Goal: Task Accomplishment & Management: Manage account settings

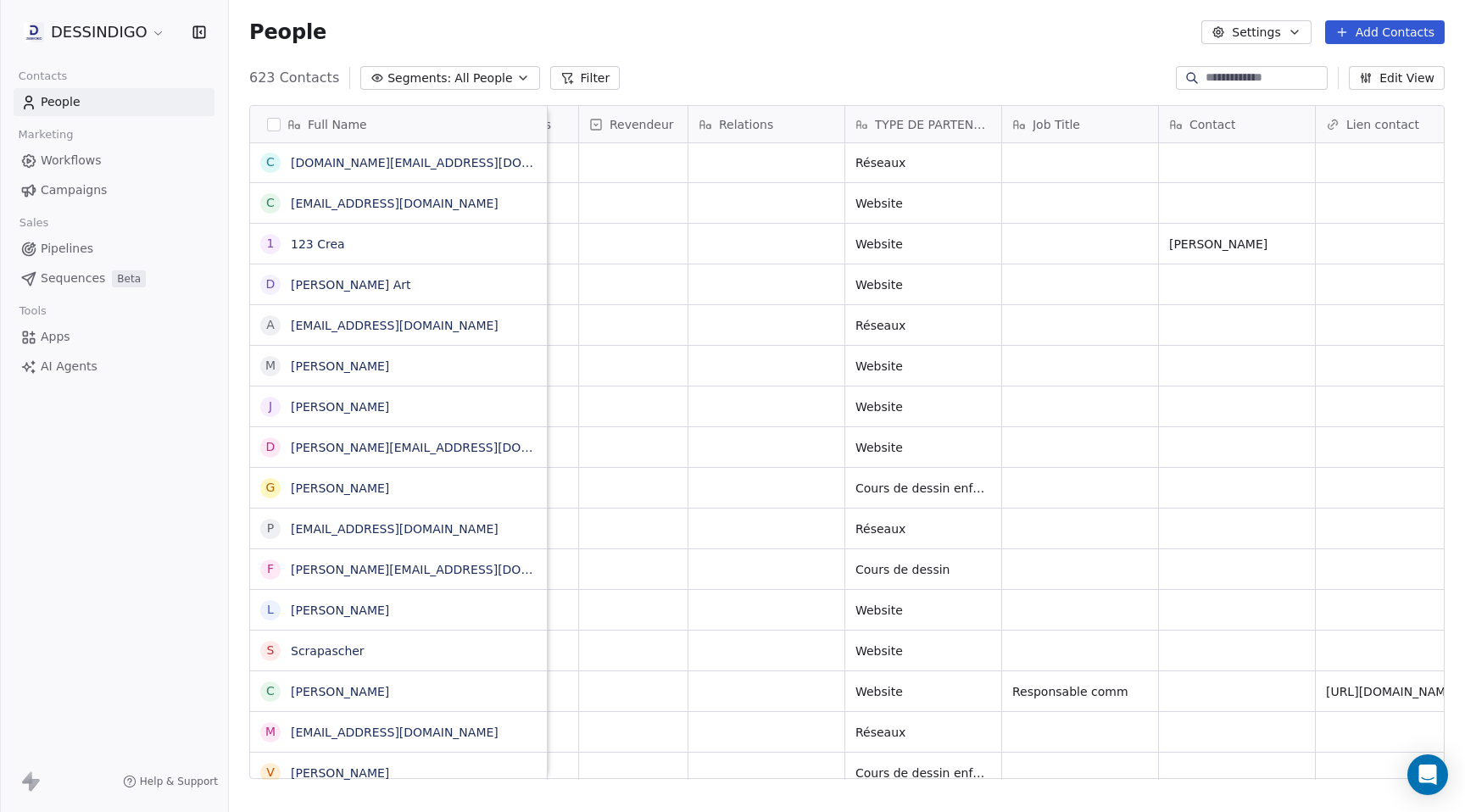
scroll to position [3574, 0]
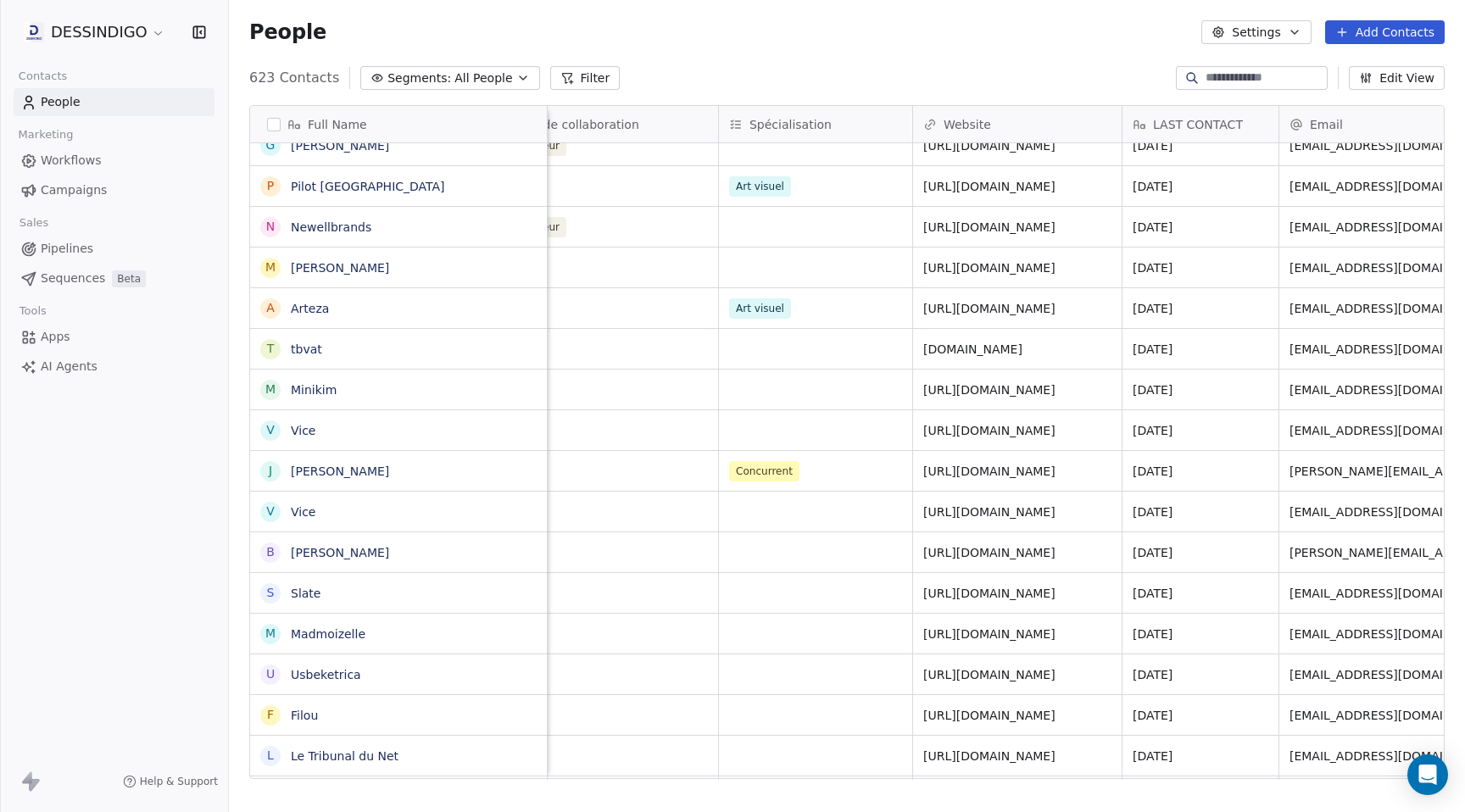
click at [499, 72] on span "All People" at bounding box center [484, 78] width 58 height 18
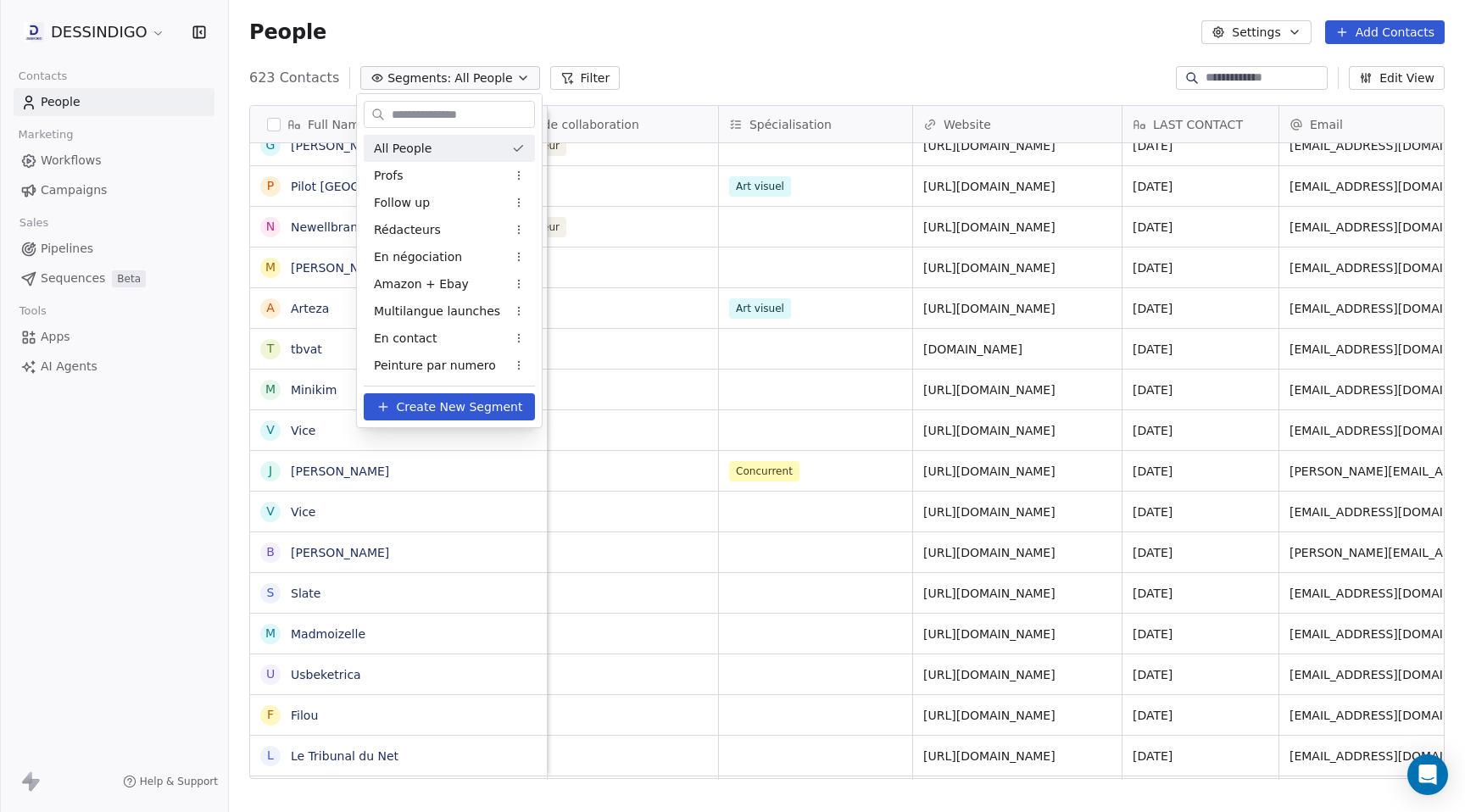
click at [740, 57] on html "DESSINDIGO Contacts People Marketing Workflows Campaigns Sales Pipelines Sequen…" at bounding box center [732, 406] width 1465 height 812
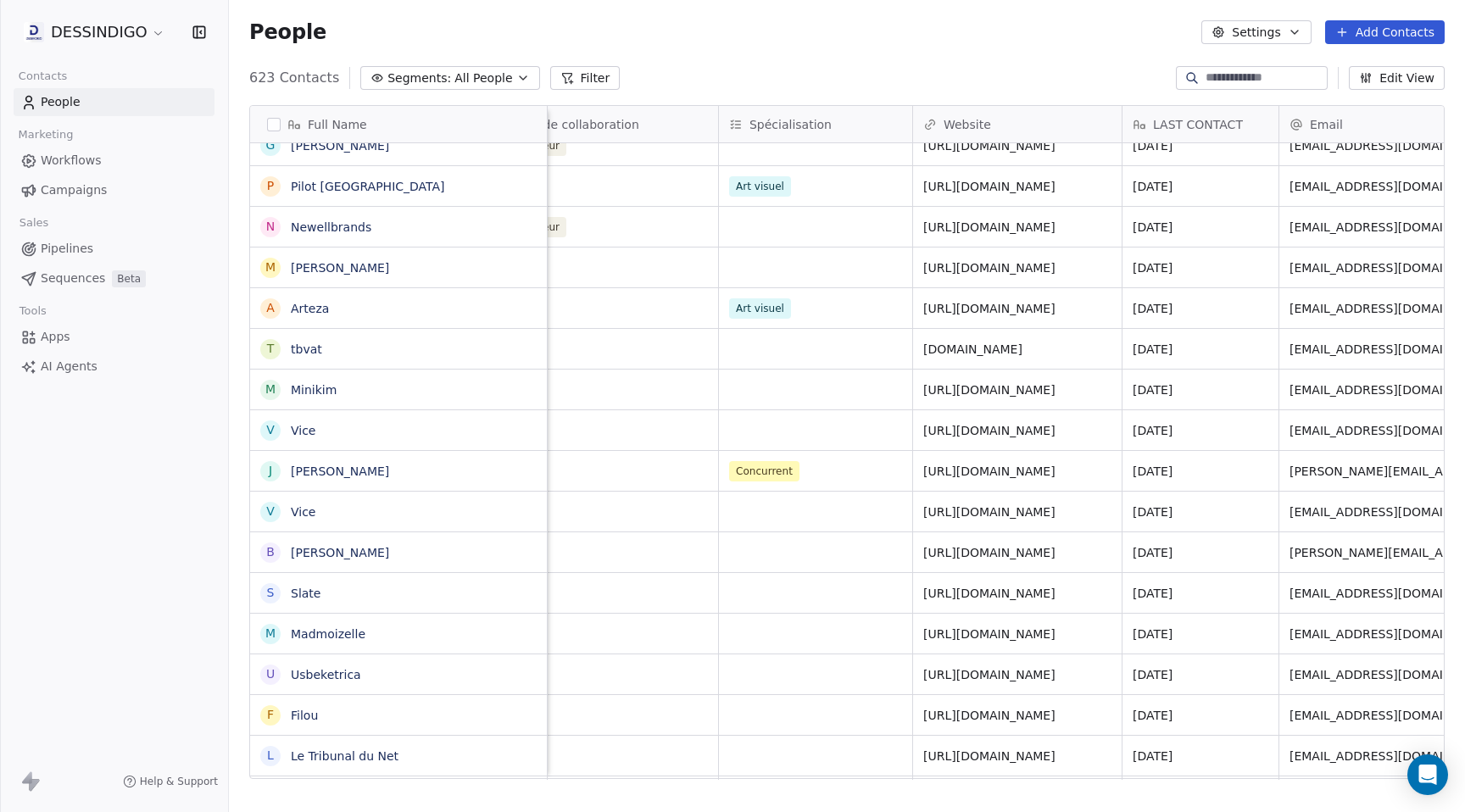
click at [516, 73] on icon "button" at bounding box center [523, 78] width 14 height 14
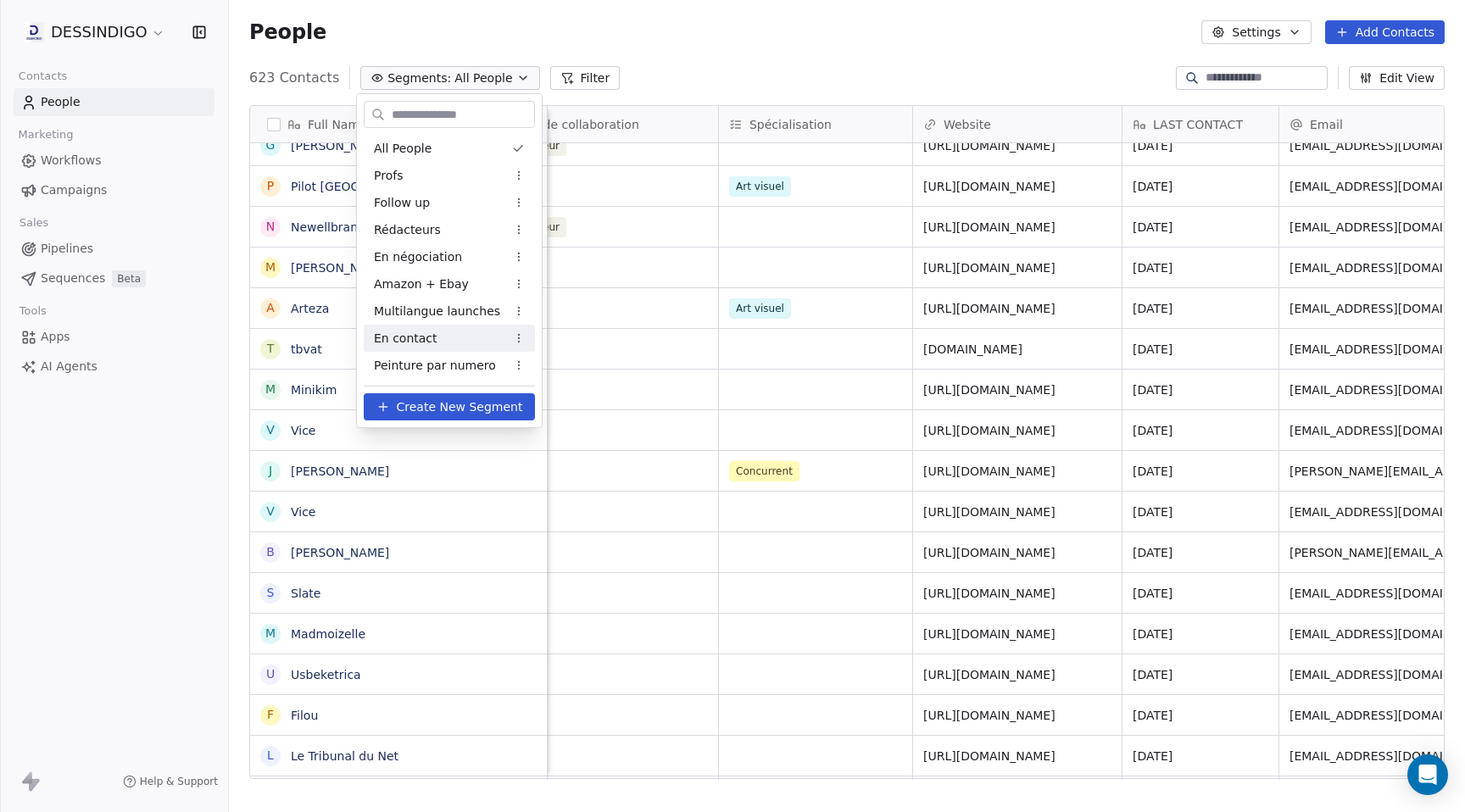
click at [433, 336] on div "En contact" at bounding box center [449, 338] width 172 height 27
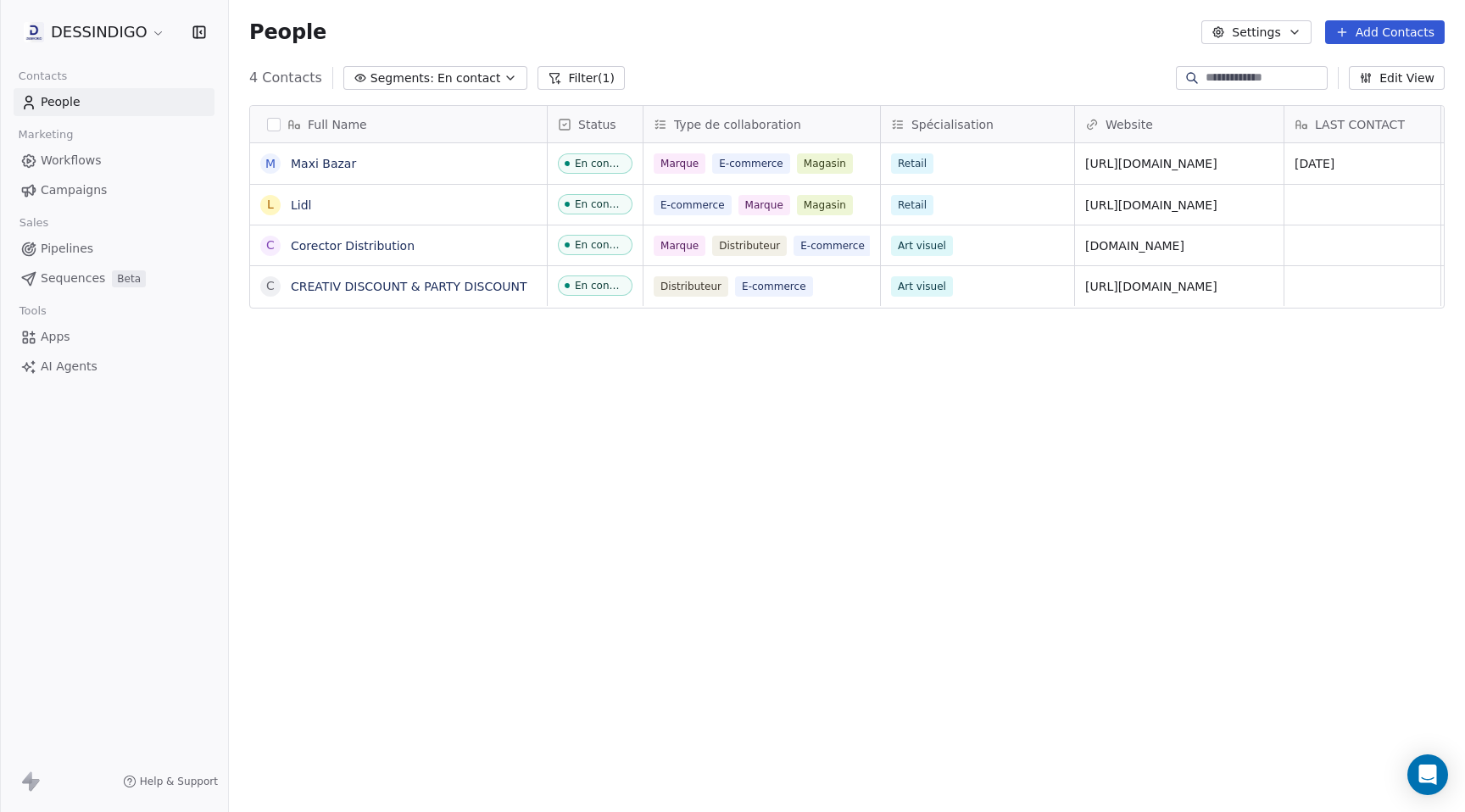
click at [525, 440] on div "Full Name M Maxi Bazar L Lidl C Corector Distribution C CREATIV DISCOUNT & PART…" at bounding box center [848, 449] width 1237 height 715
click at [520, 424] on div "Full Name M Maxi Bazar L Lidl C Corector Distribution C CREATIV DISCOUNT & PART…" at bounding box center [848, 449] width 1237 height 715
click at [630, 438] on div "Full Name M Maxi Bazar L Lidl C Corector Distribution C CREATIV DISCOUNT & PART…" at bounding box center [848, 449] width 1237 height 715
click at [507, 77] on icon "button" at bounding box center [510, 78] width 6 height 4
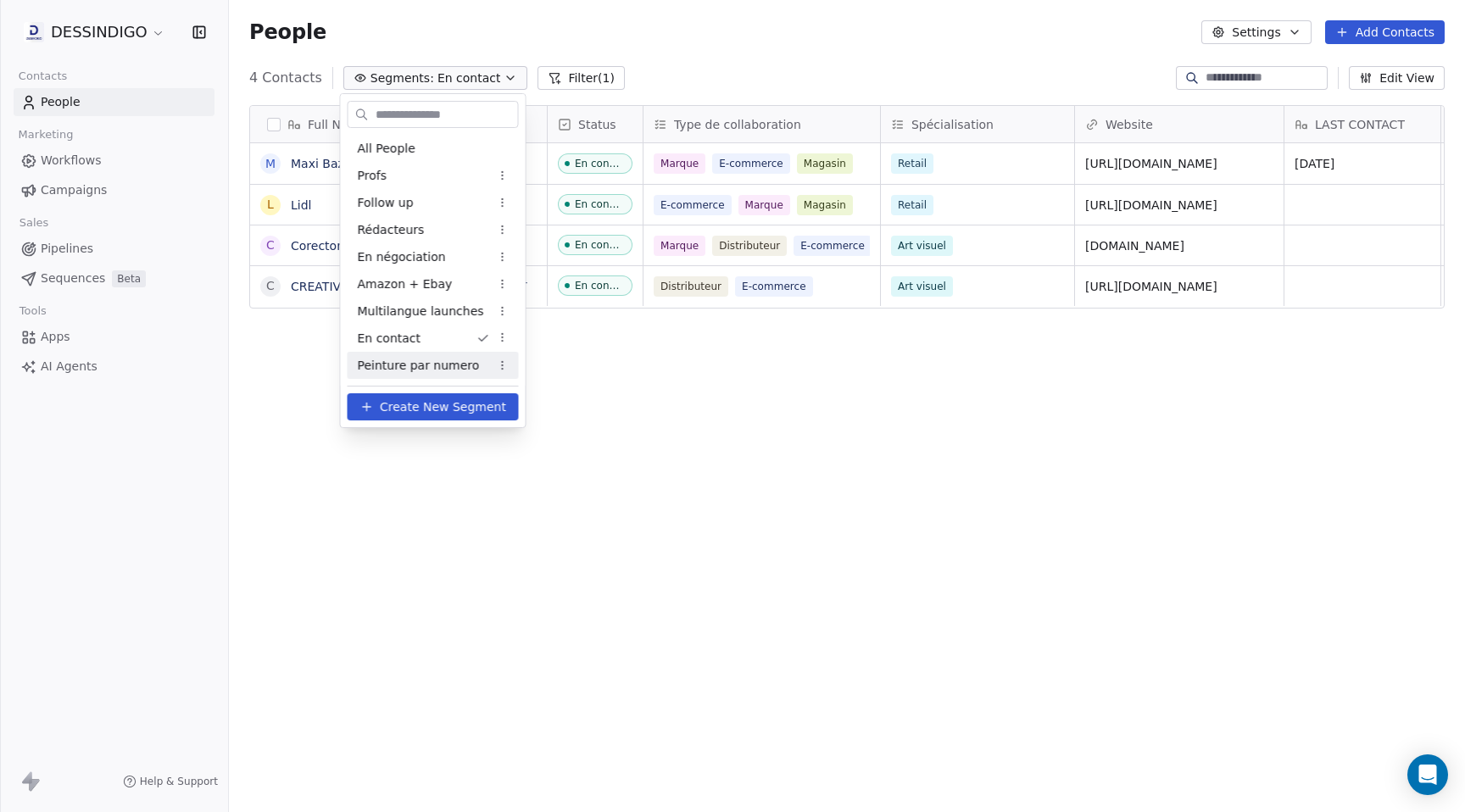
click at [587, 408] on html "DESSINDIGO Contacts People Marketing Workflows Campaigns Sales Pipelines Sequen…" at bounding box center [732, 406] width 1465 height 812
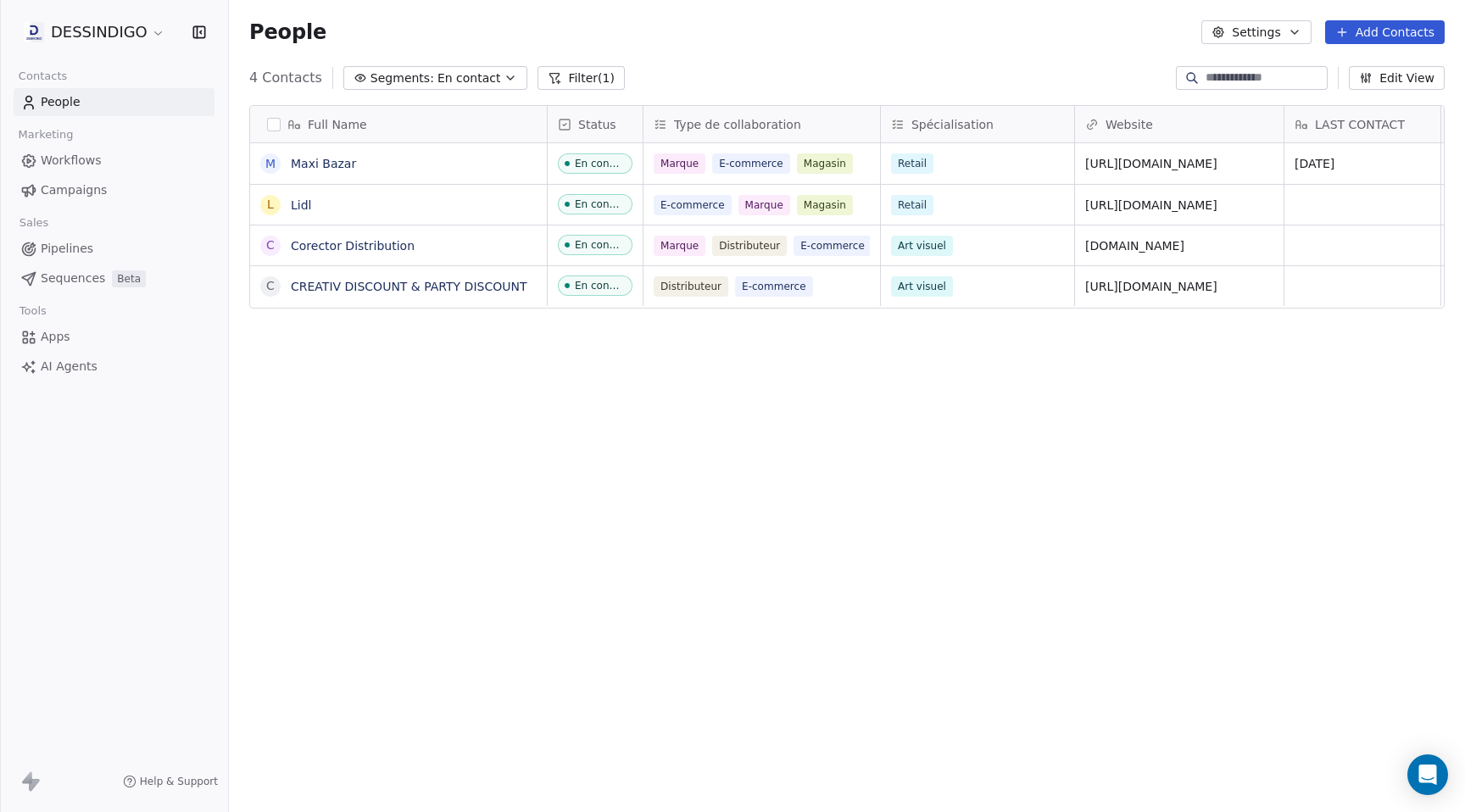
click at [66, 96] on span "People" at bounding box center [60, 101] width 40 height 18
click at [68, 107] on span "People" at bounding box center [60, 101] width 40 height 18
click at [602, 82] on button "Filter (1)" at bounding box center [581, 78] width 87 height 24
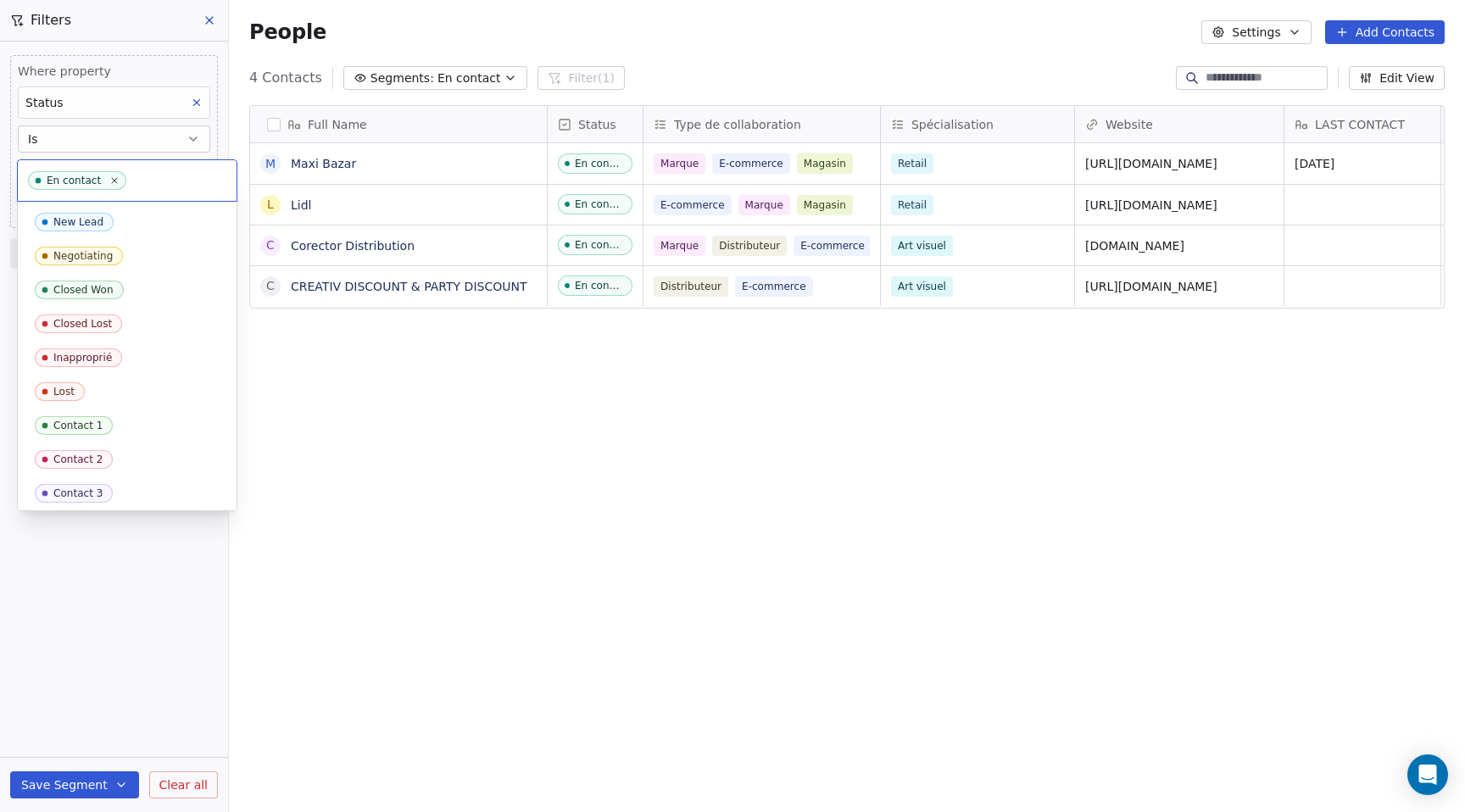
click at [147, 172] on body "DESSINDIGO Contacts People Marketing Workflows Campaigns Sales Pipelines Sequen…" at bounding box center [732, 406] width 1465 height 812
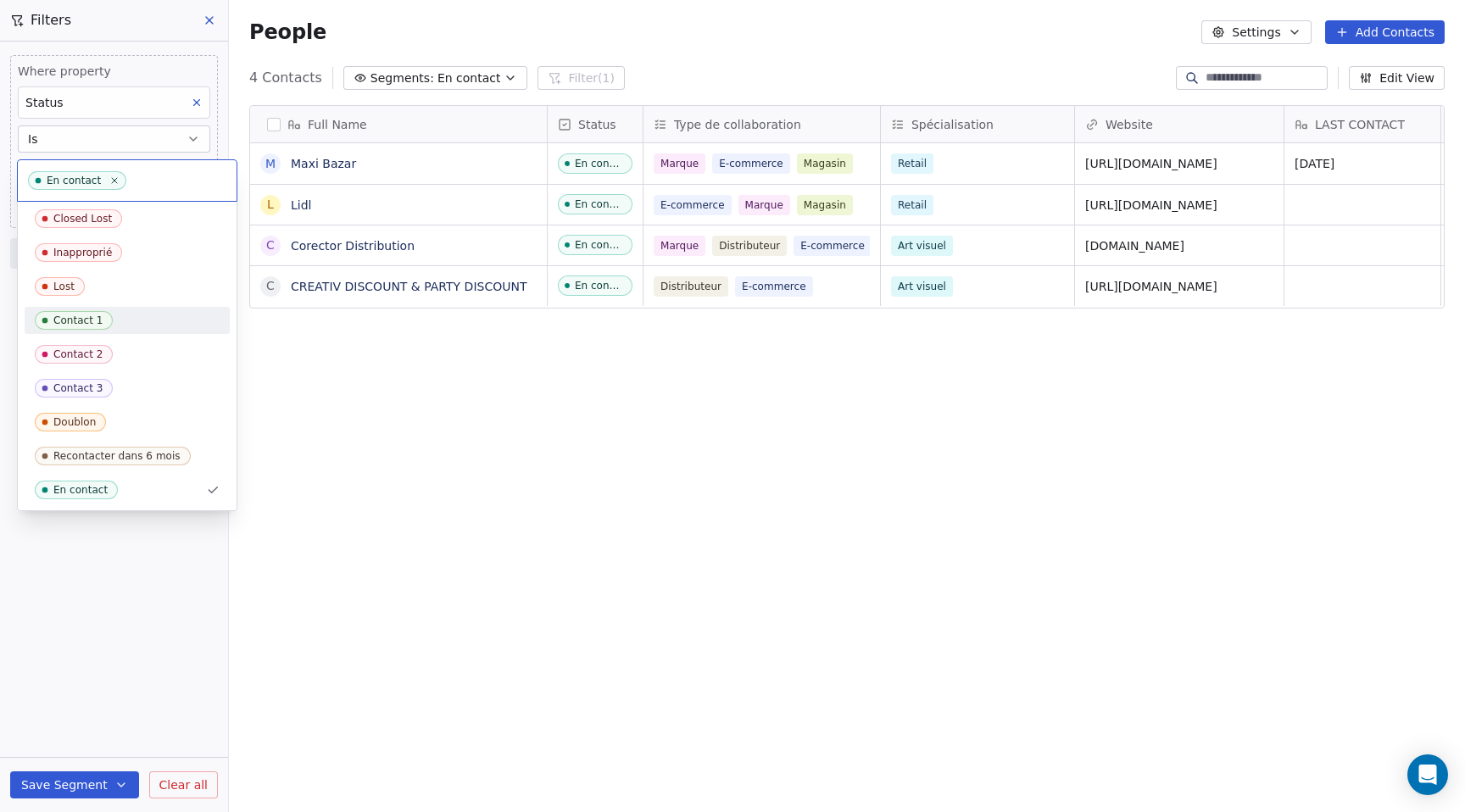
click at [74, 317] on div "Contact 1" at bounding box center [78, 320] width 49 height 12
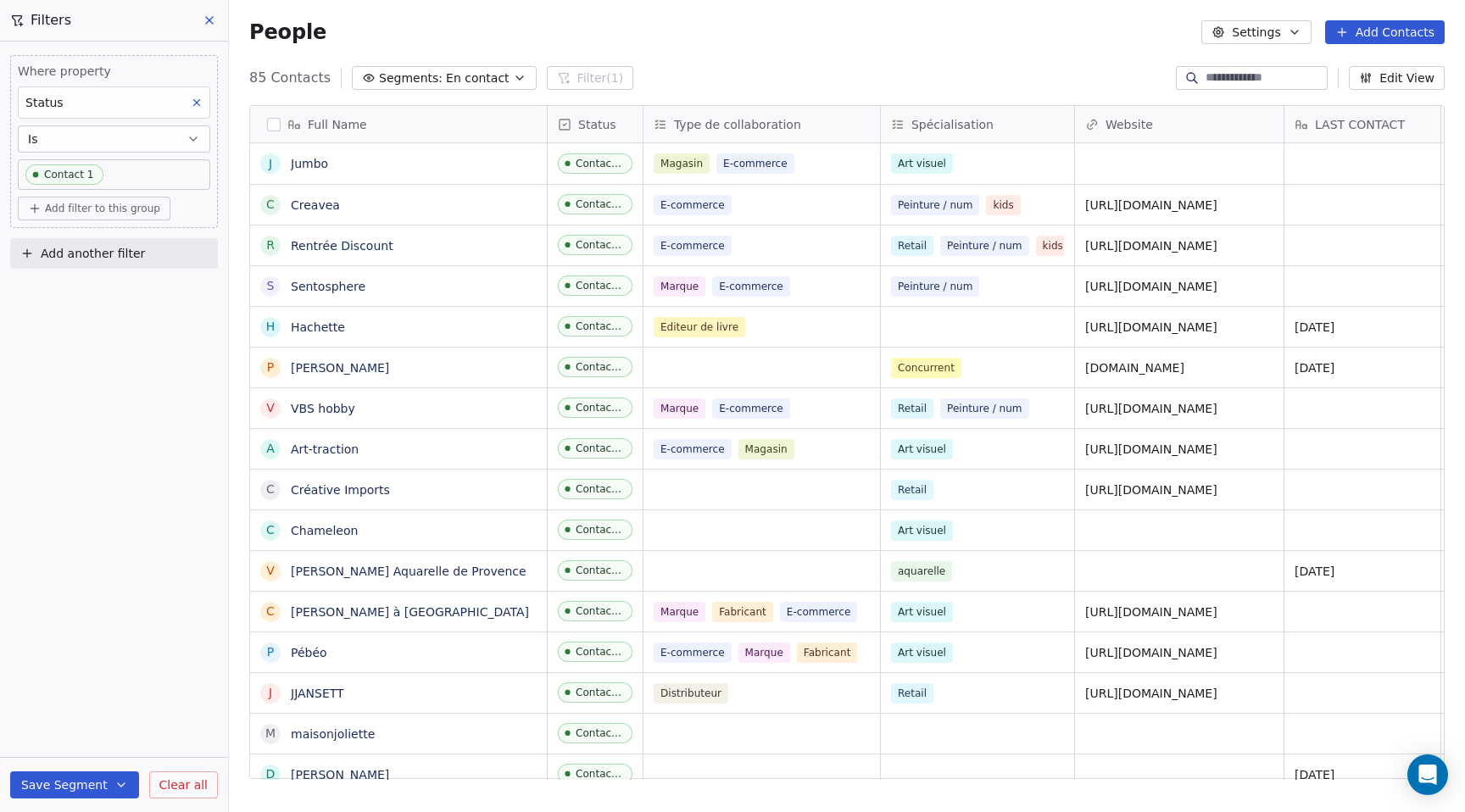
click at [117, 210] on span "Add filter to this group" at bounding box center [102, 208] width 115 height 14
click at [94, 250] on span "Contact properties" at bounding box center [90, 245] width 110 height 18
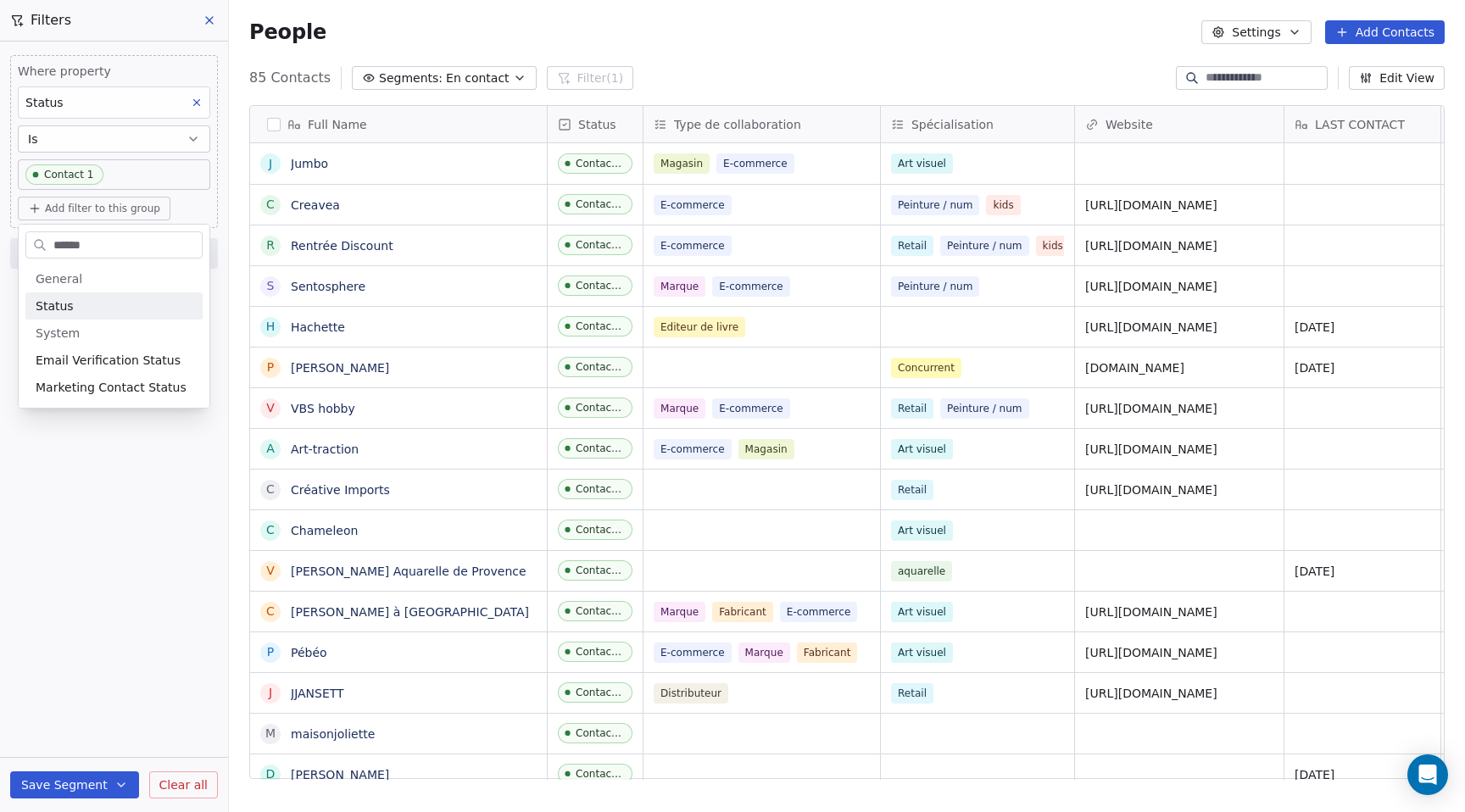
type input "******"
click at [72, 308] on div "Status" at bounding box center [113, 306] width 157 height 17
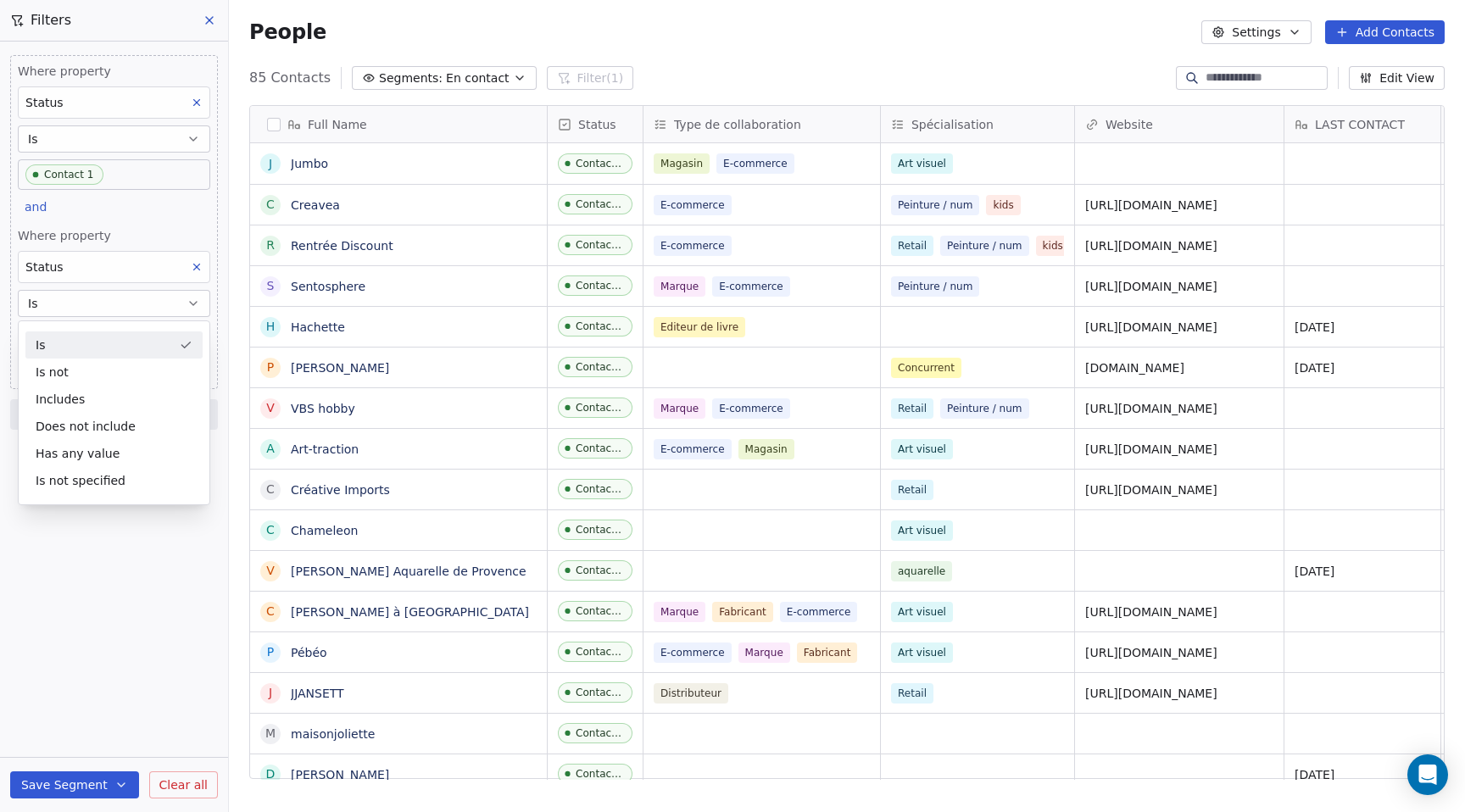
click at [76, 351] on div "Is" at bounding box center [113, 344] width 177 height 27
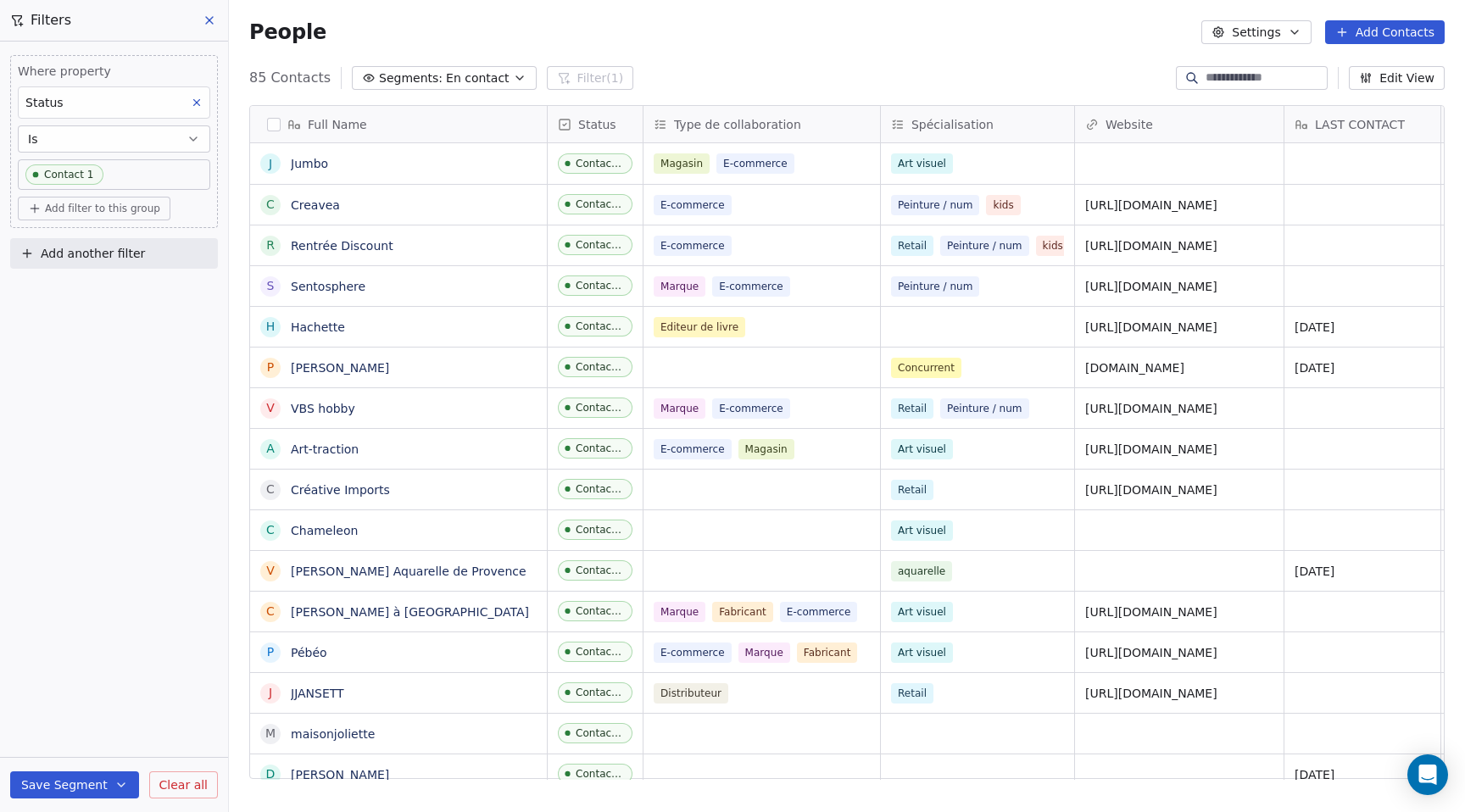
click at [98, 252] on span "Add another filter" at bounding box center [93, 253] width 104 height 18
click at [94, 303] on div "Contact properties" at bounding box center [113, 292] width 192 height 27
click at [106, 213] on html "DESSINDIGO Contacts People Marketing Workflows Campaigns Sales Pipelines Sequen…" at bounding box center [732, 406] width 1465 height 812
click at [103, 212] on span "Add filter to this group" at bounding box center [102, 208] width 115 height 14
click at [95, 247] on span "Contact properties" at bounding box center [90, 245] width 110 height 18
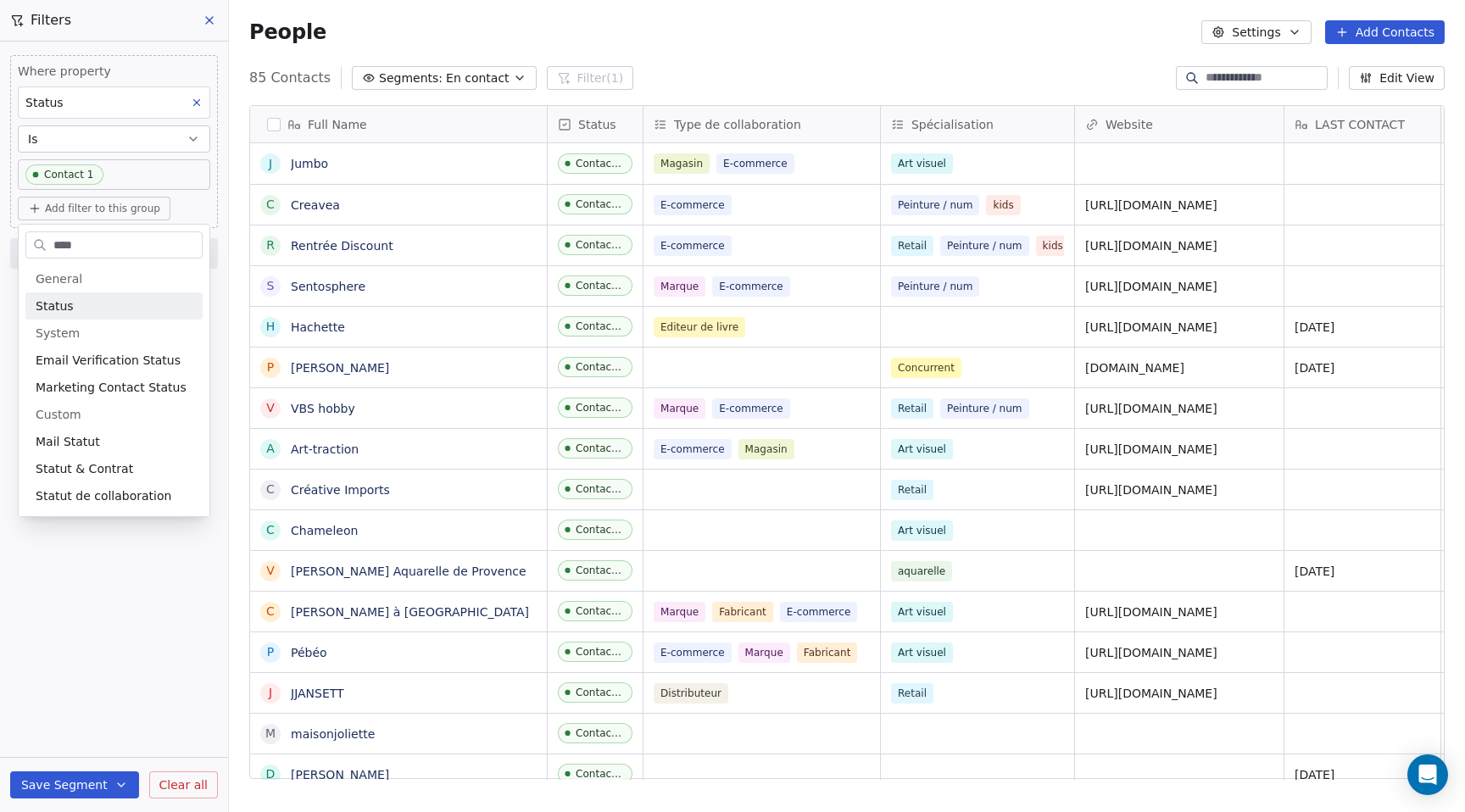
type input "****"
click at [75, 304] on div "Status" at bounding box center [113, 306] width 157 height 17
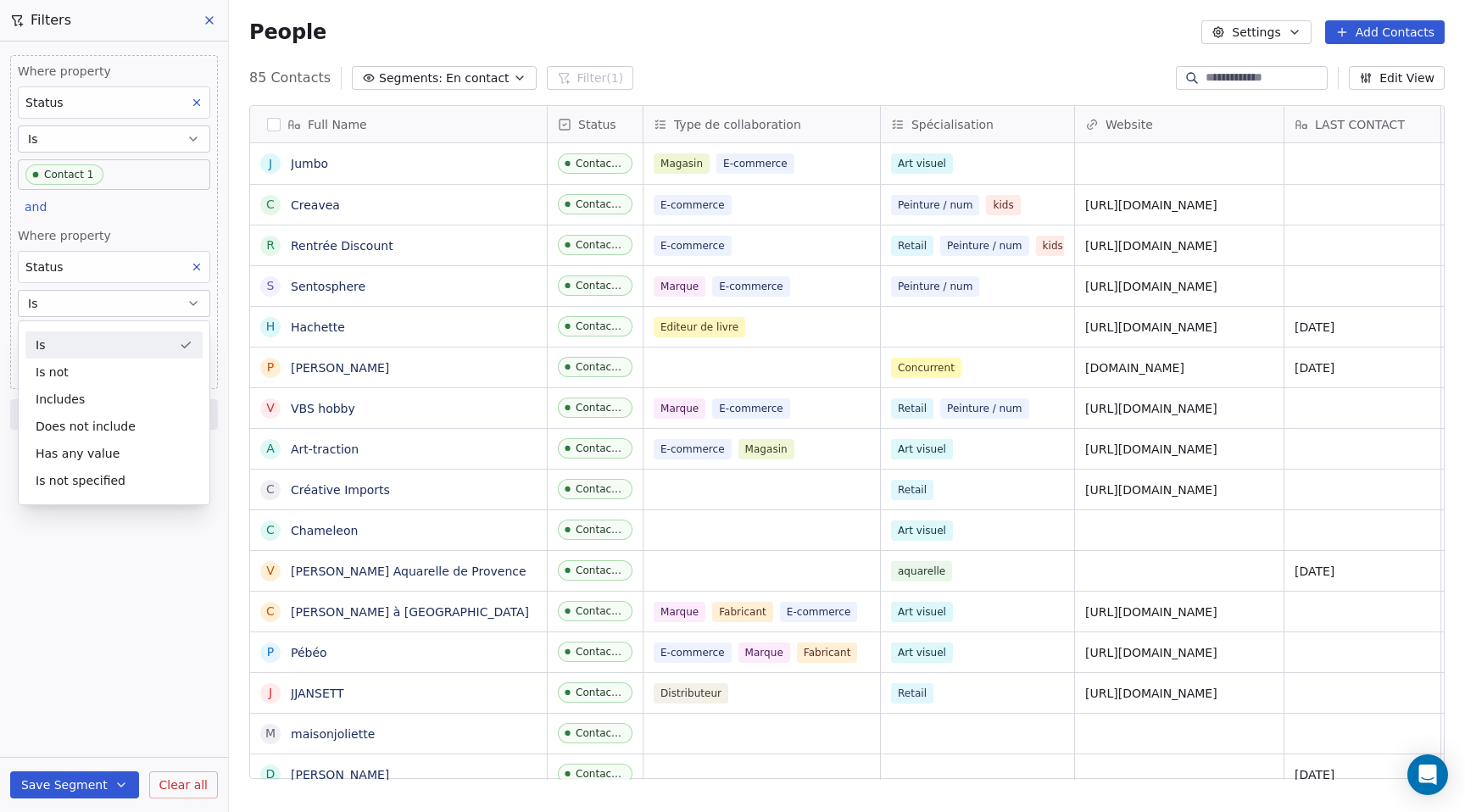
click at [80, 340] on div "Is" at bounding box center [113, 344] width 177 height 27
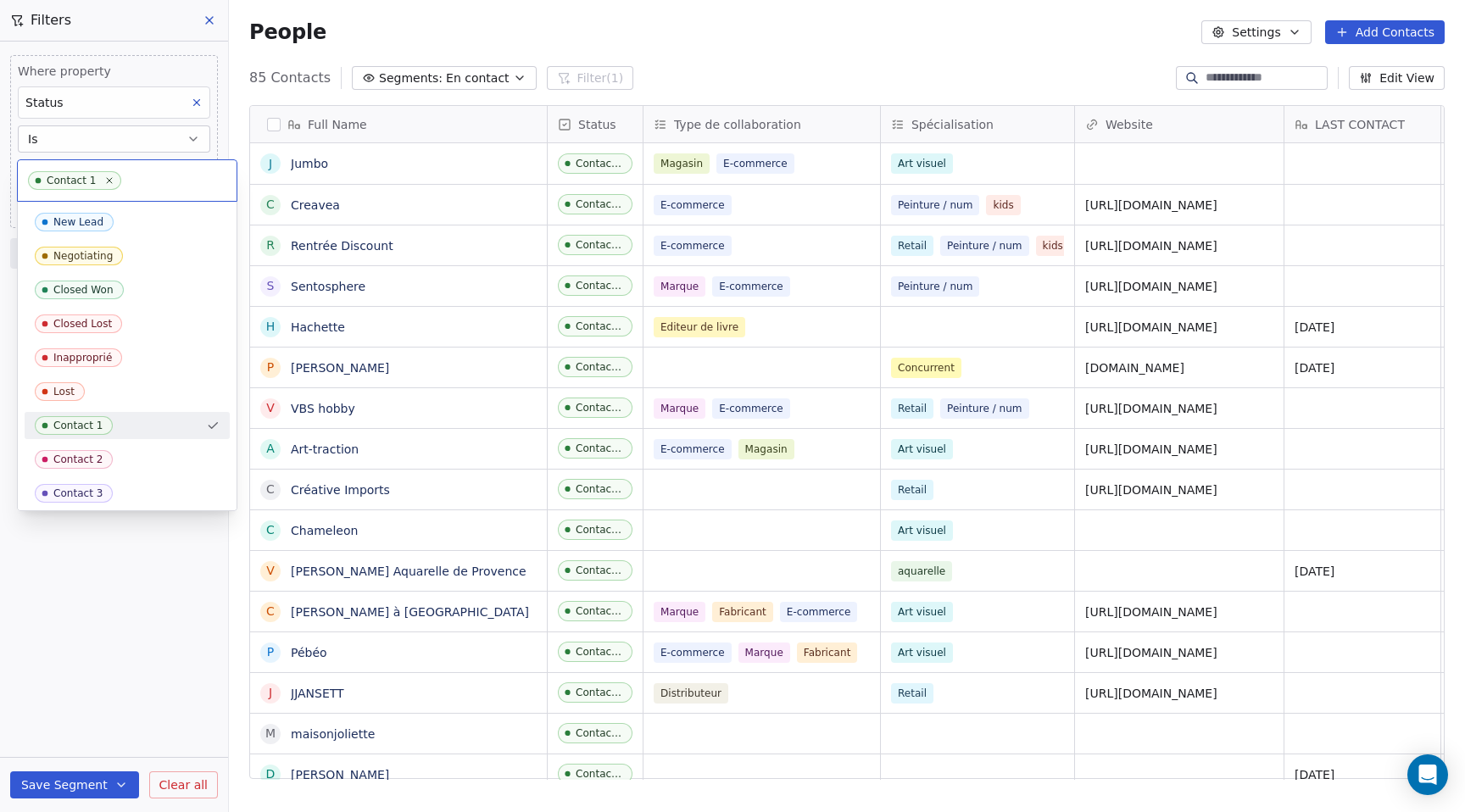
click at [132, 175] on body "DESSINDIGO Contacts People Marketing Workflows Campaigns Sales Pipelines Sequen…" at bounding box center [732, 406] width 1465 height 812
click at [164, 142] on html "DESSINDIGO Contacts People Marketing Workflows Campaigns Sales Pipelines Sequen…" at bounding box center [732, 406] width 1465 height 812
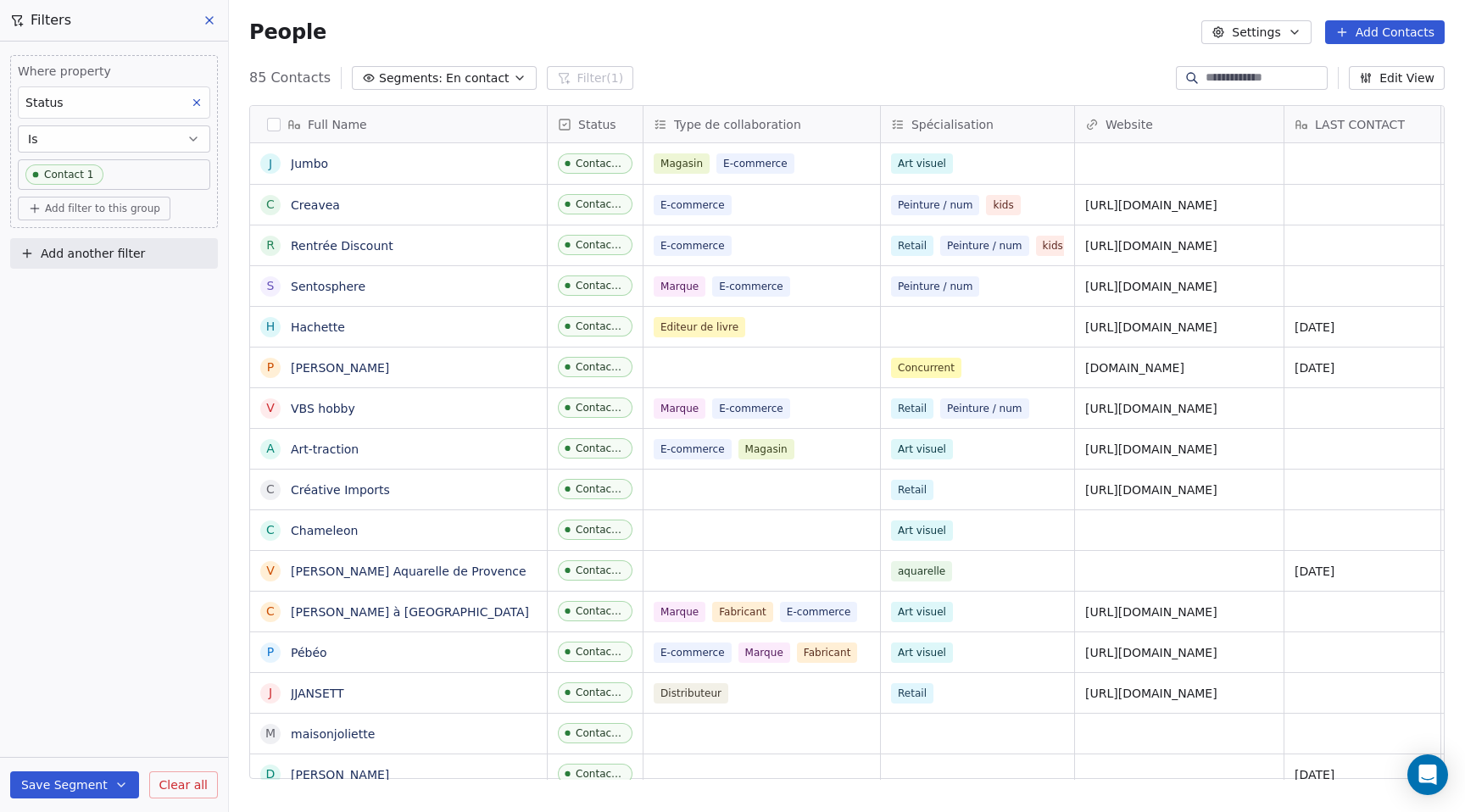
click at [164, 142] on button "Is" at bounding box center [113, 138] width 192 height 27
click at [123, 226] on div "Includes" at bounding box center [113, 234] width 177 height 27
click at [112, 170] on body "DESSINDIGO Contacts People Marketing Workflows Campaigns Sales Pipelines Sequen…" at bounding box center [732, 406] width 1465 height 812
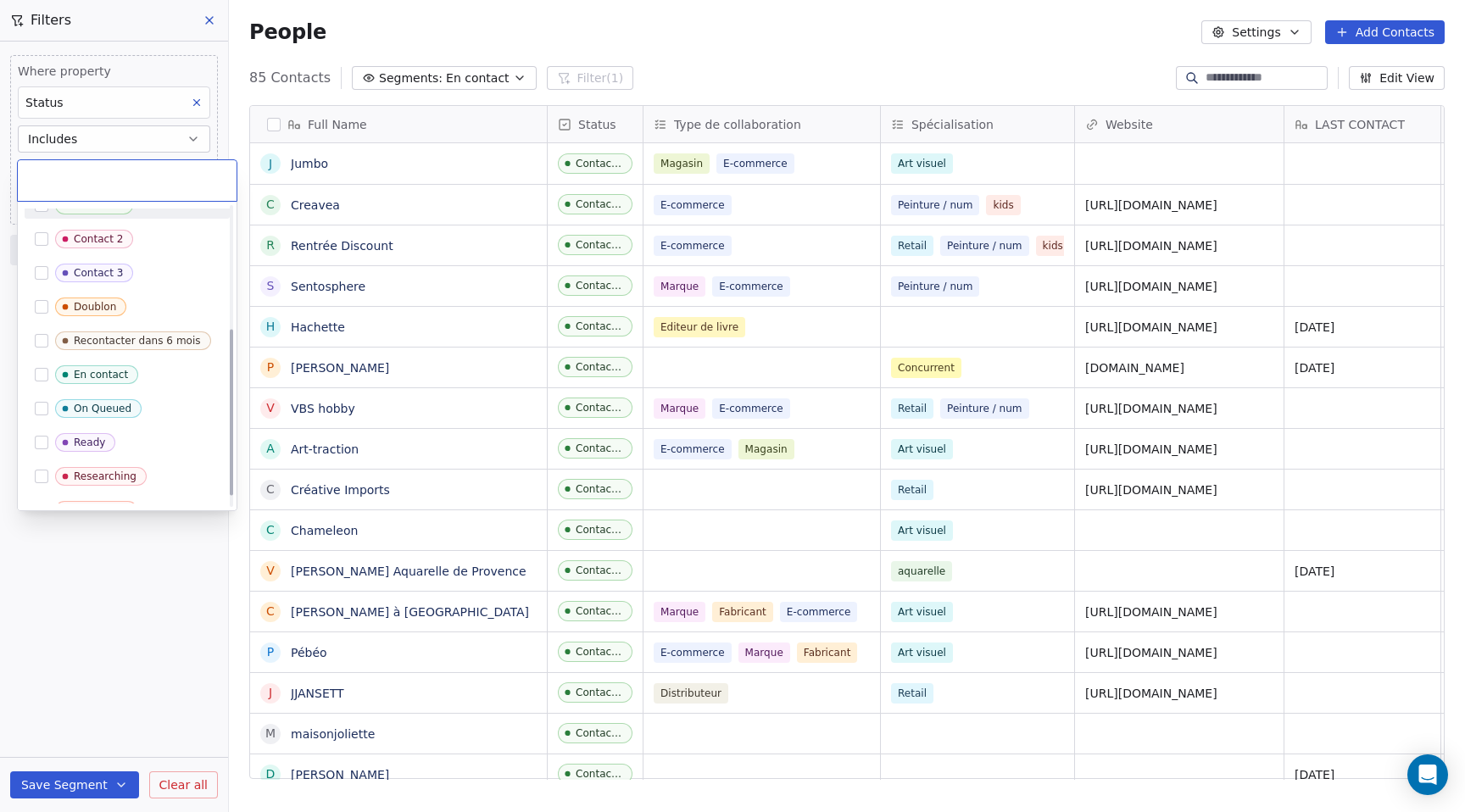
scroll to position [240, 0]
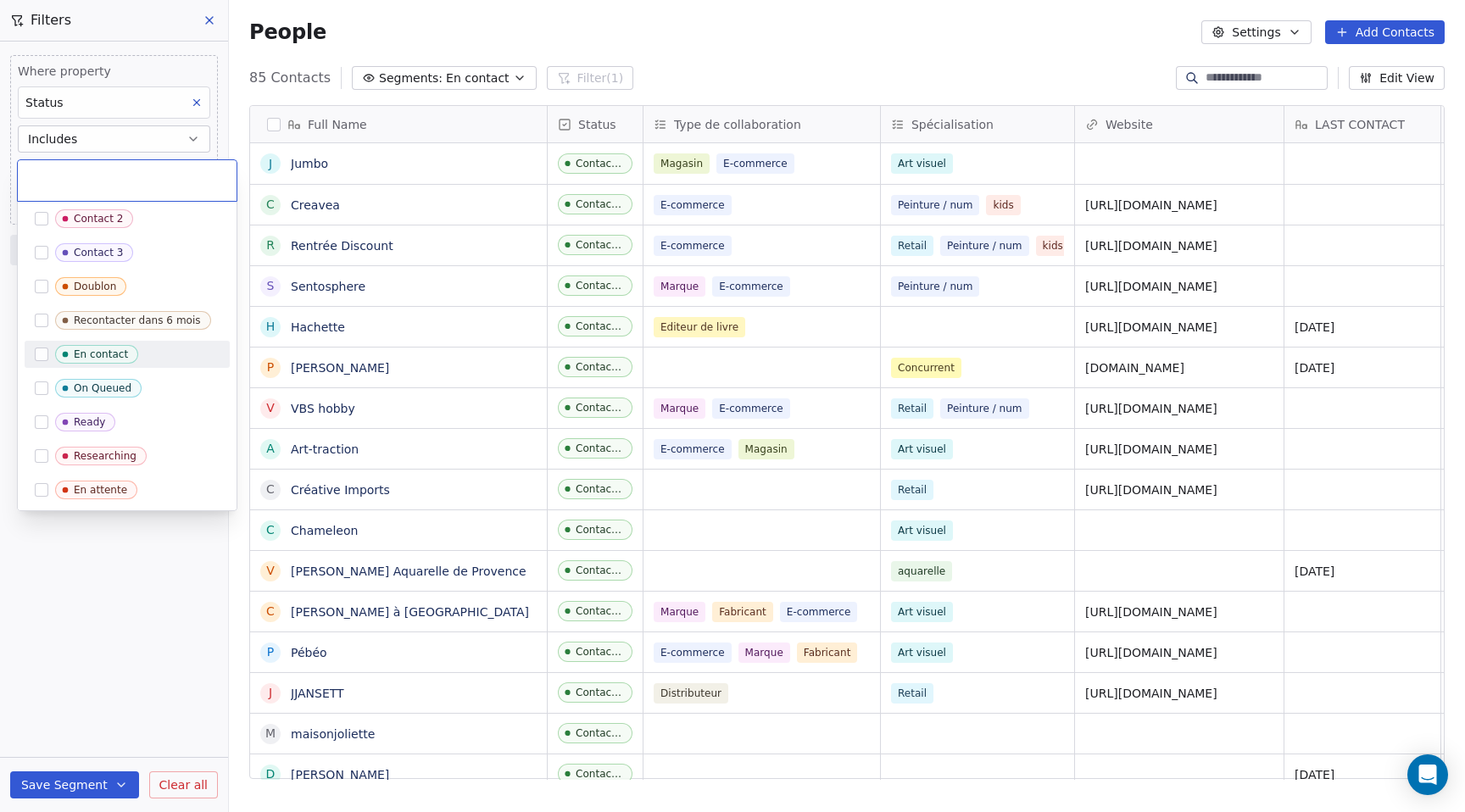
click at [100, 354] on div "En contact" at bounding box center [100, 354] width 54 height 12
click at [84, 782] on html "DESSINDIGO Contacts People Marketing Workflows Campaigns Sales Pipelines Sequen…" at bounding box center [732, 406] width 1465 height 812
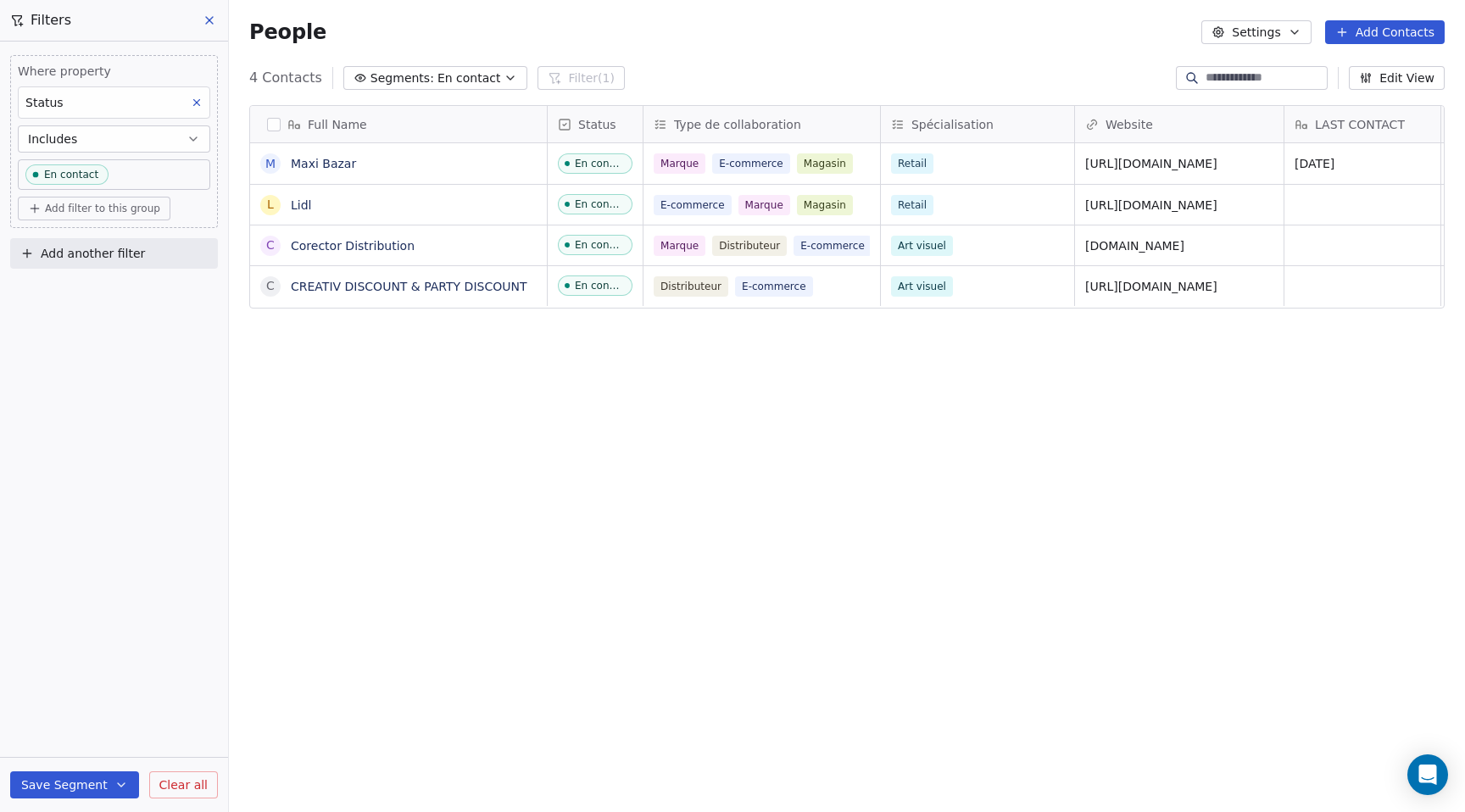
scroll to position [715, 1237]
click at [129, 174] on body "DESSINDIGO Contacts People Marketing Workflows Campaigns Sales Pipelines Sequen…" at bounding box center [732, 406] width 1465 height 812
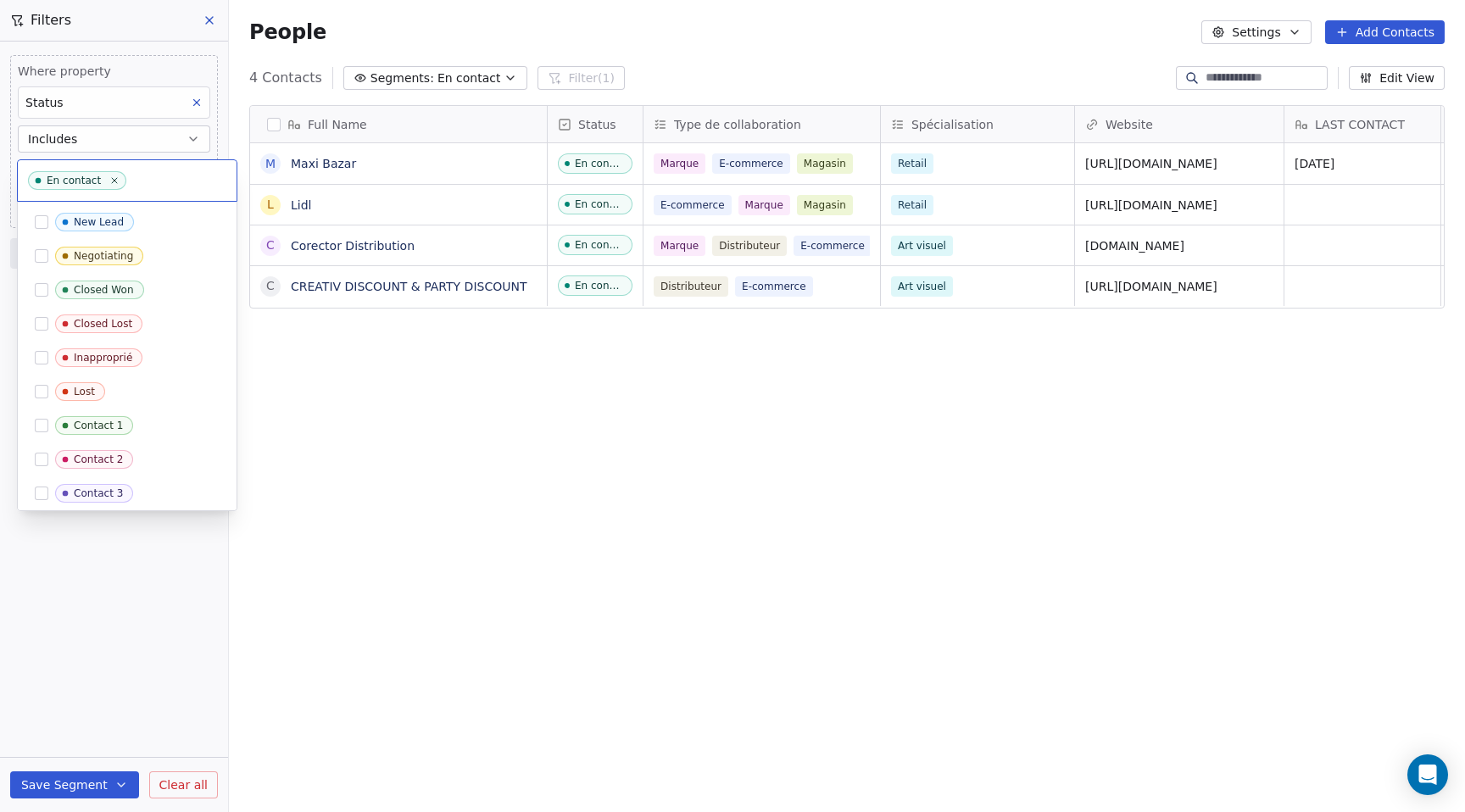
scroll to position [105, 0]
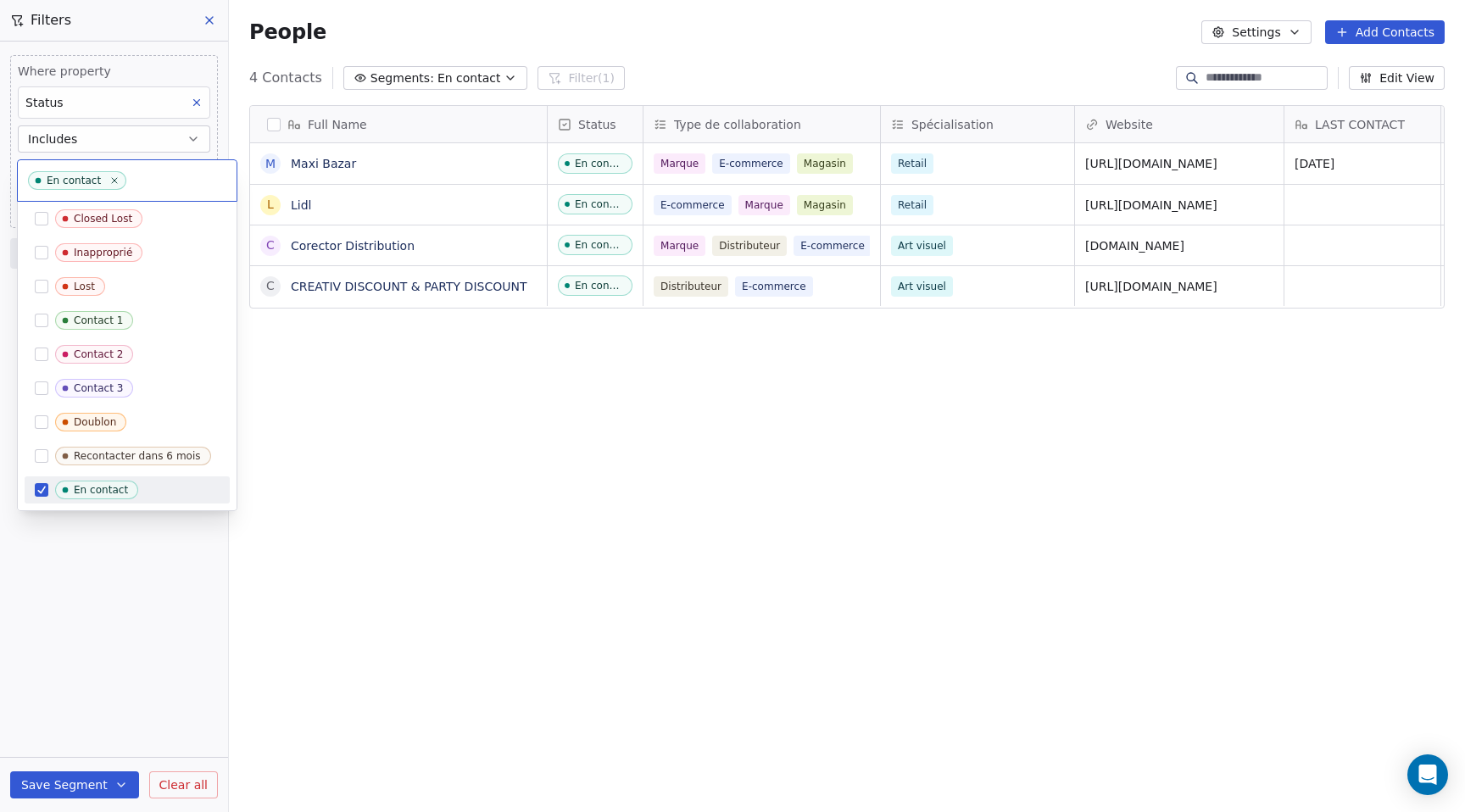
click at [141, 137] on html "DESSINDIGO Contacts People Marketing Workflows Campaigns Sales Pipelines Sequen…" at bounding box center [732, 406] width 1465 height 812
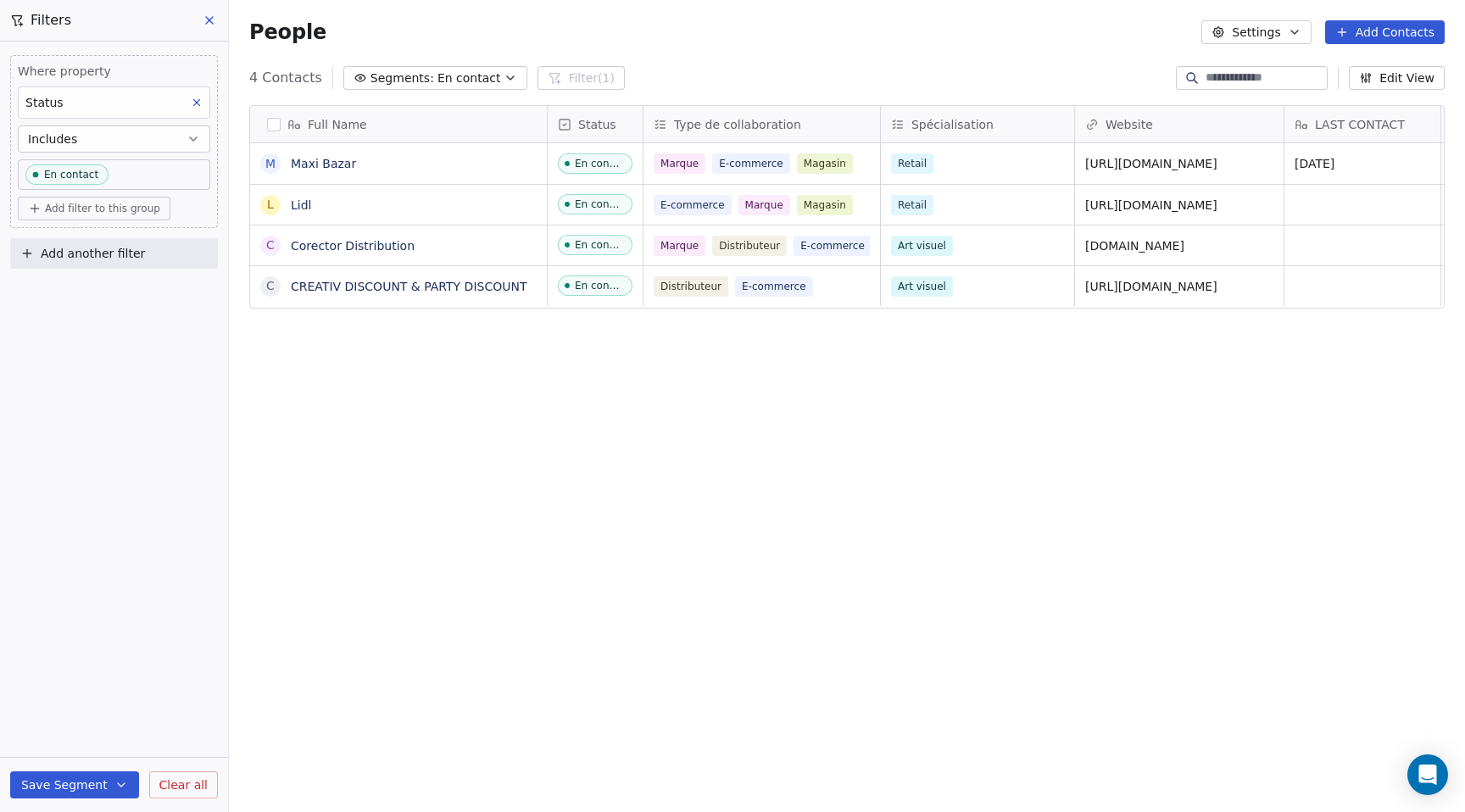
click at [141, 137] on button "Includes" at bounding box center [113, 138] width 192 height 27
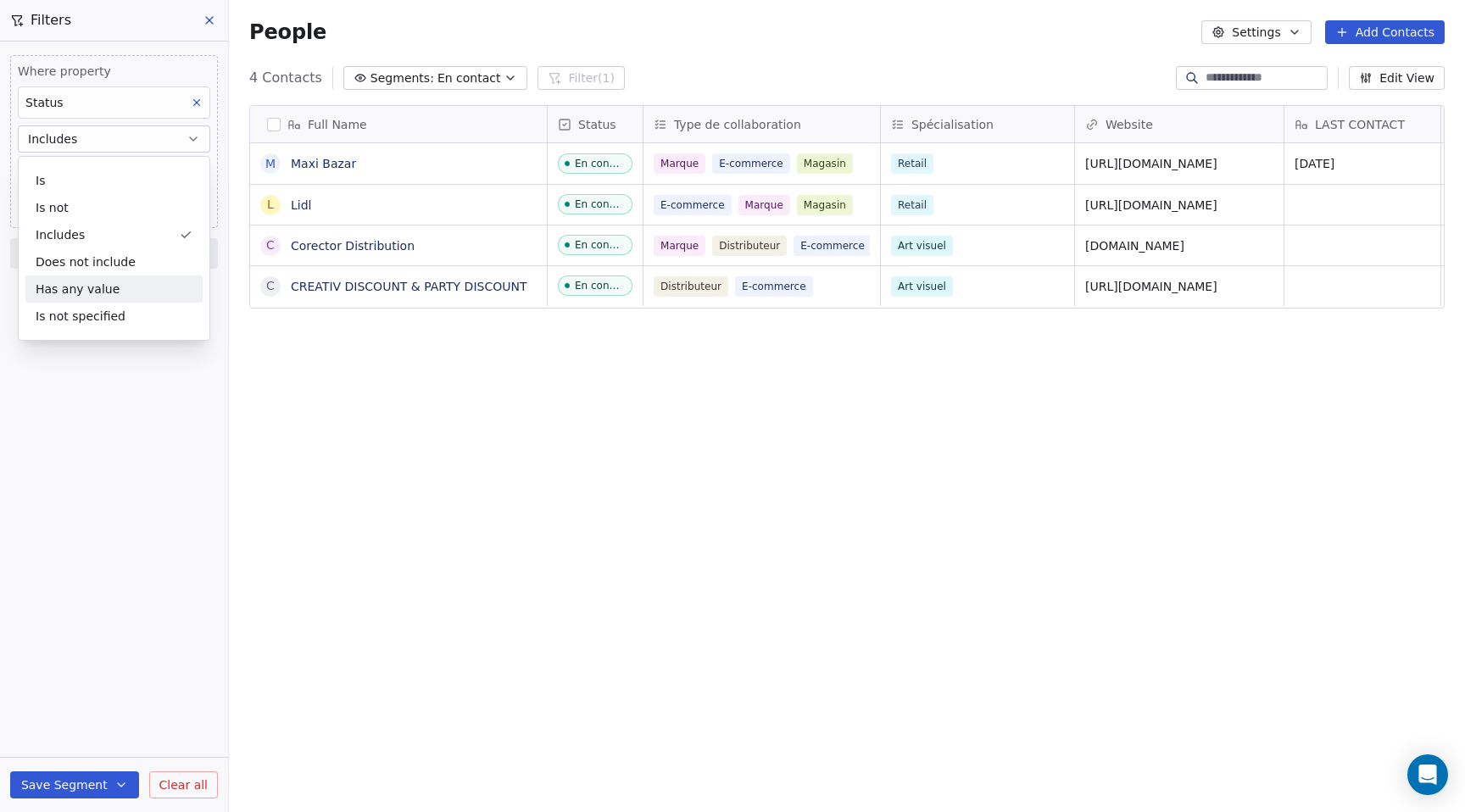
click at [110, 283] on div "Has any value" at bounding box center [113, 289] width 177 height 27
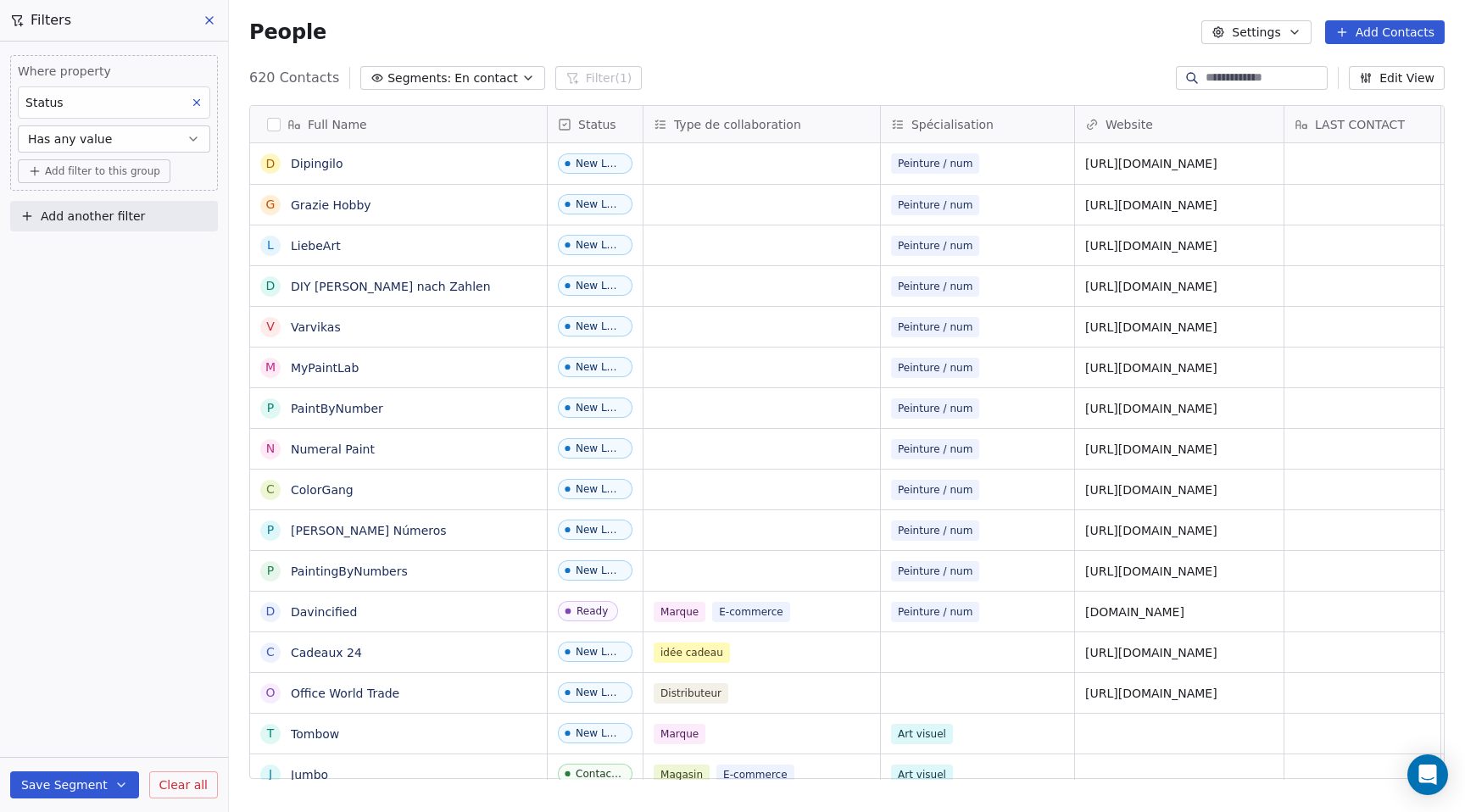
scroll to position [715, 1237]
click at [110, 171] on span "Add filter to this group" at bounding box center [102, 171] width 115 height 14
click at [93, 211] on span "Contact properties" at bounding box center [90, 208] width 110 height 18
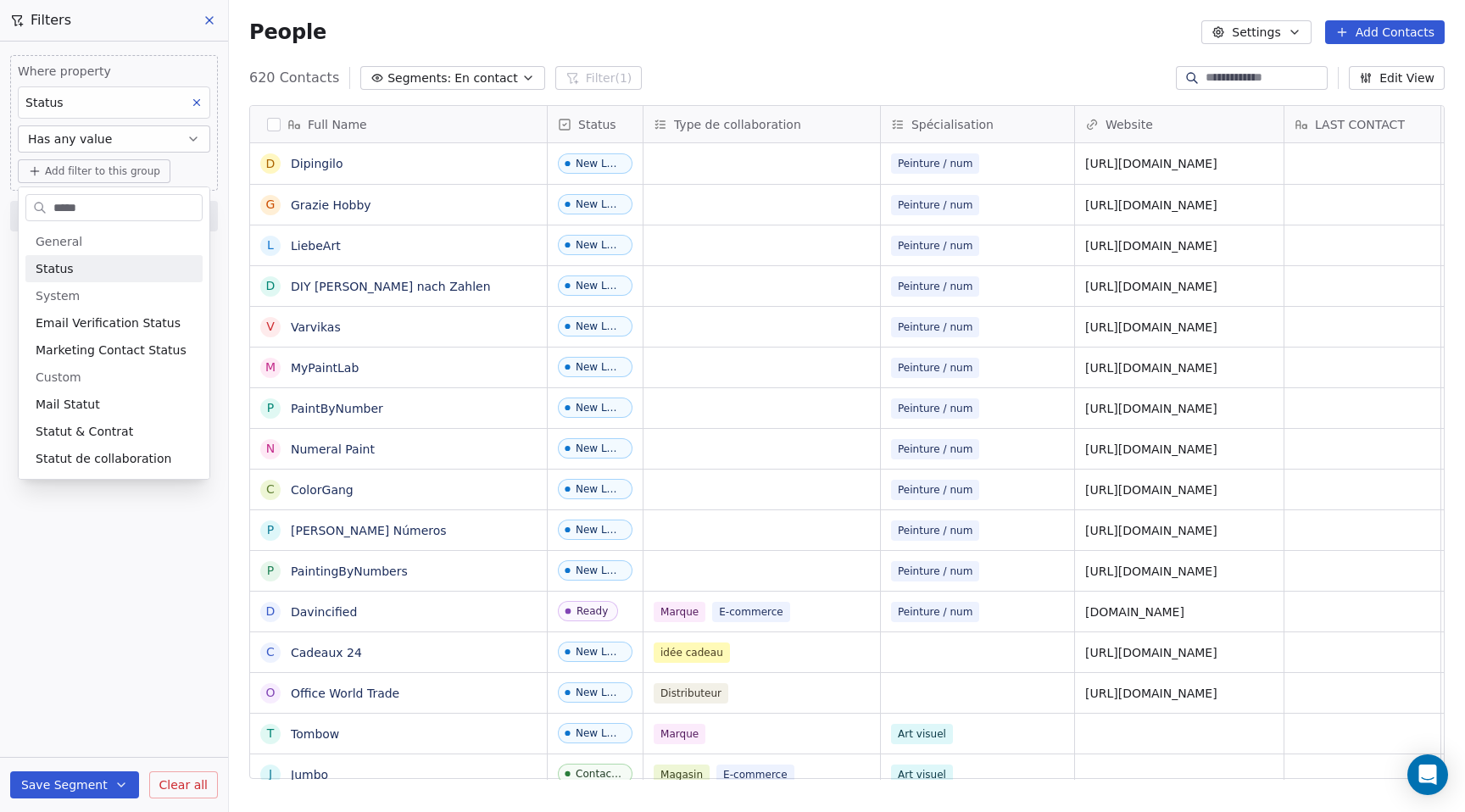
type input "*****"
click at [72, 274] on div "Status" at bounding box center [113, 268] width 157 height 17
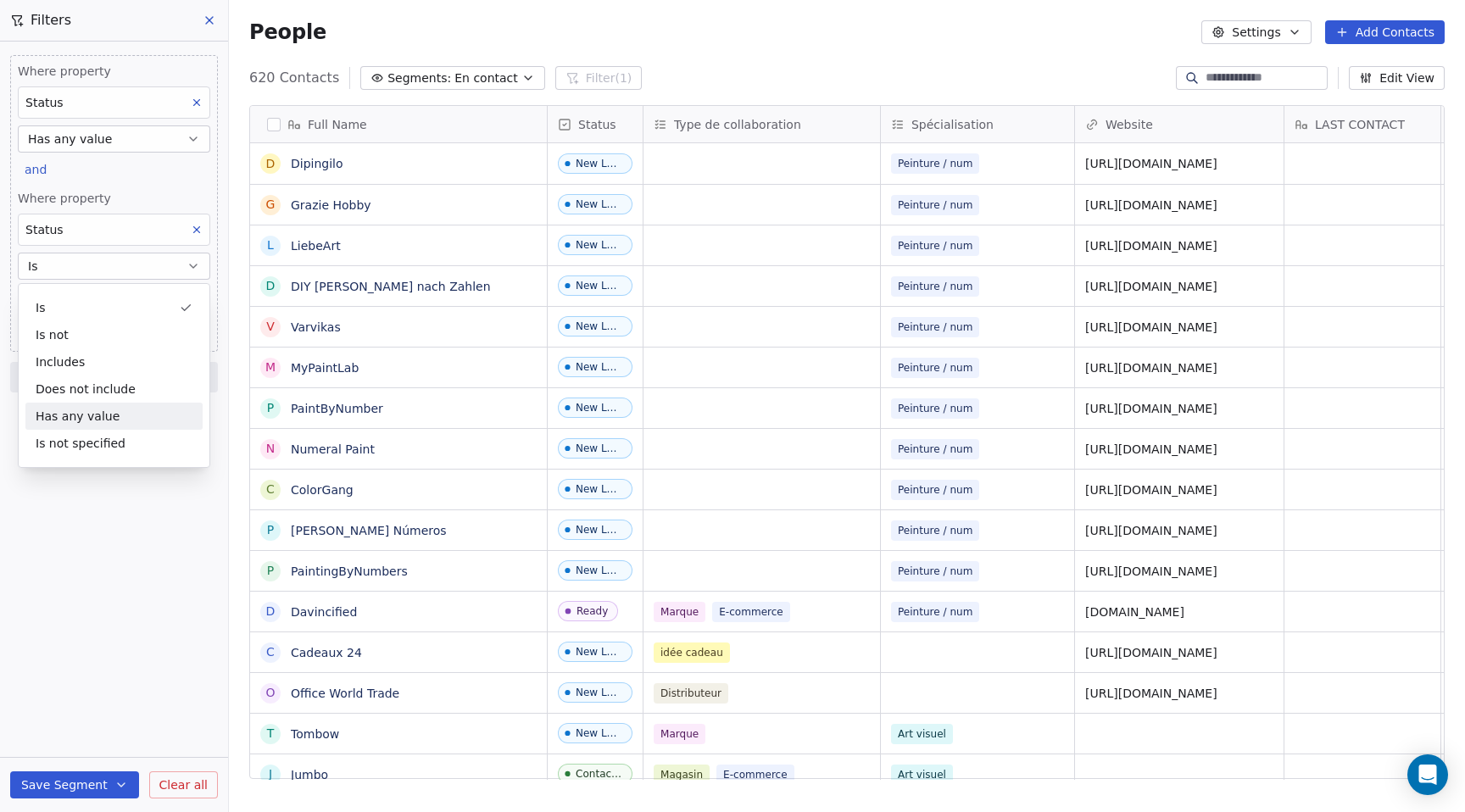
click at [84, 416] on div "Has any value" at bounding box center [113, 416] width 177 height 27
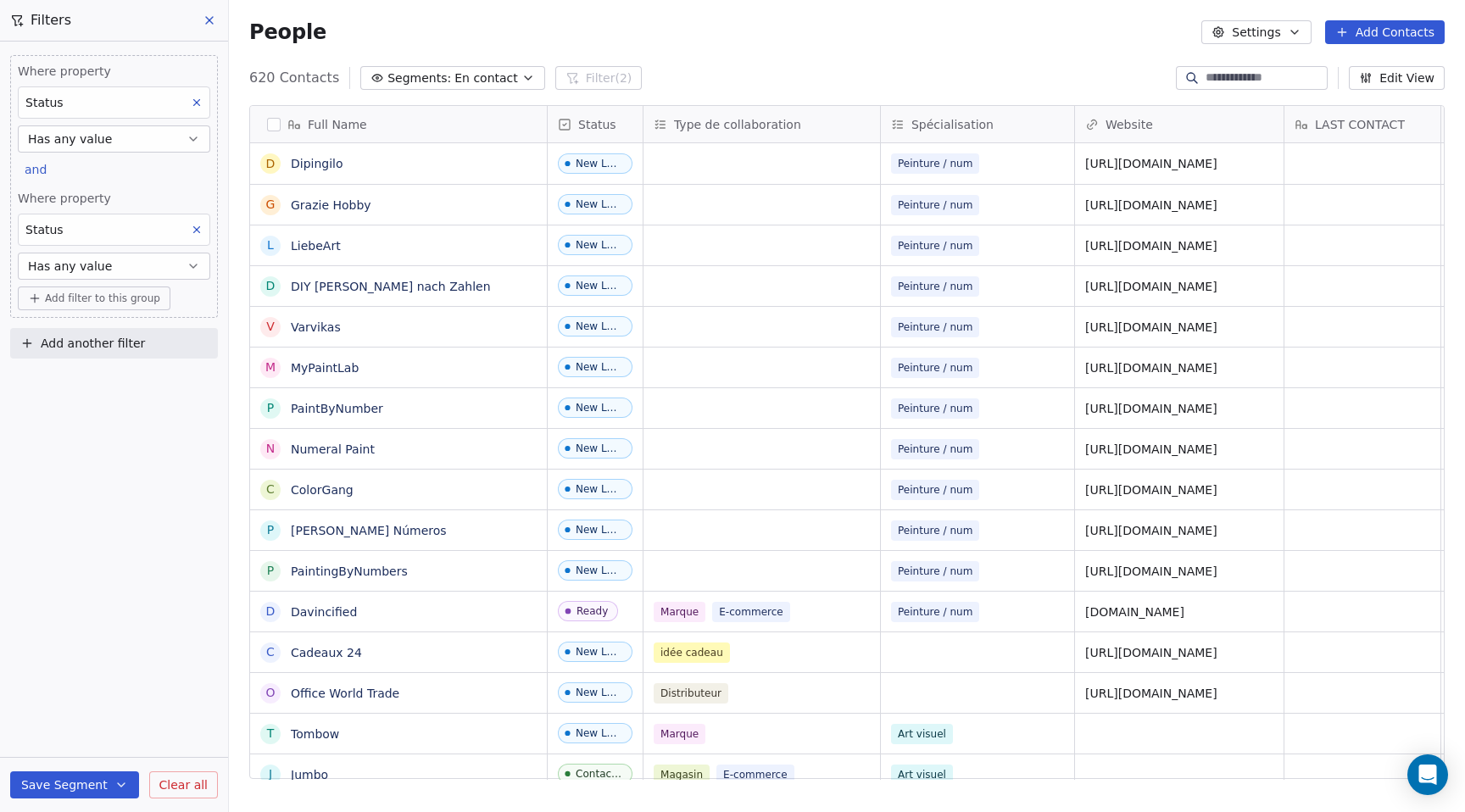
click at [119, 299] on span "Add filter to this group" at bounding box center [102, 298] width 115 height 14
click at [136, 463] on html "DESSINDIGO Contacts People Marketing Workflows Campaigns Sales Pipelines Sequen…" at bounding box center [732, 406] width 1465 height 812
click at [120, 270] on button "Has any value" at bounding box center [113, 265] width 192 height 27
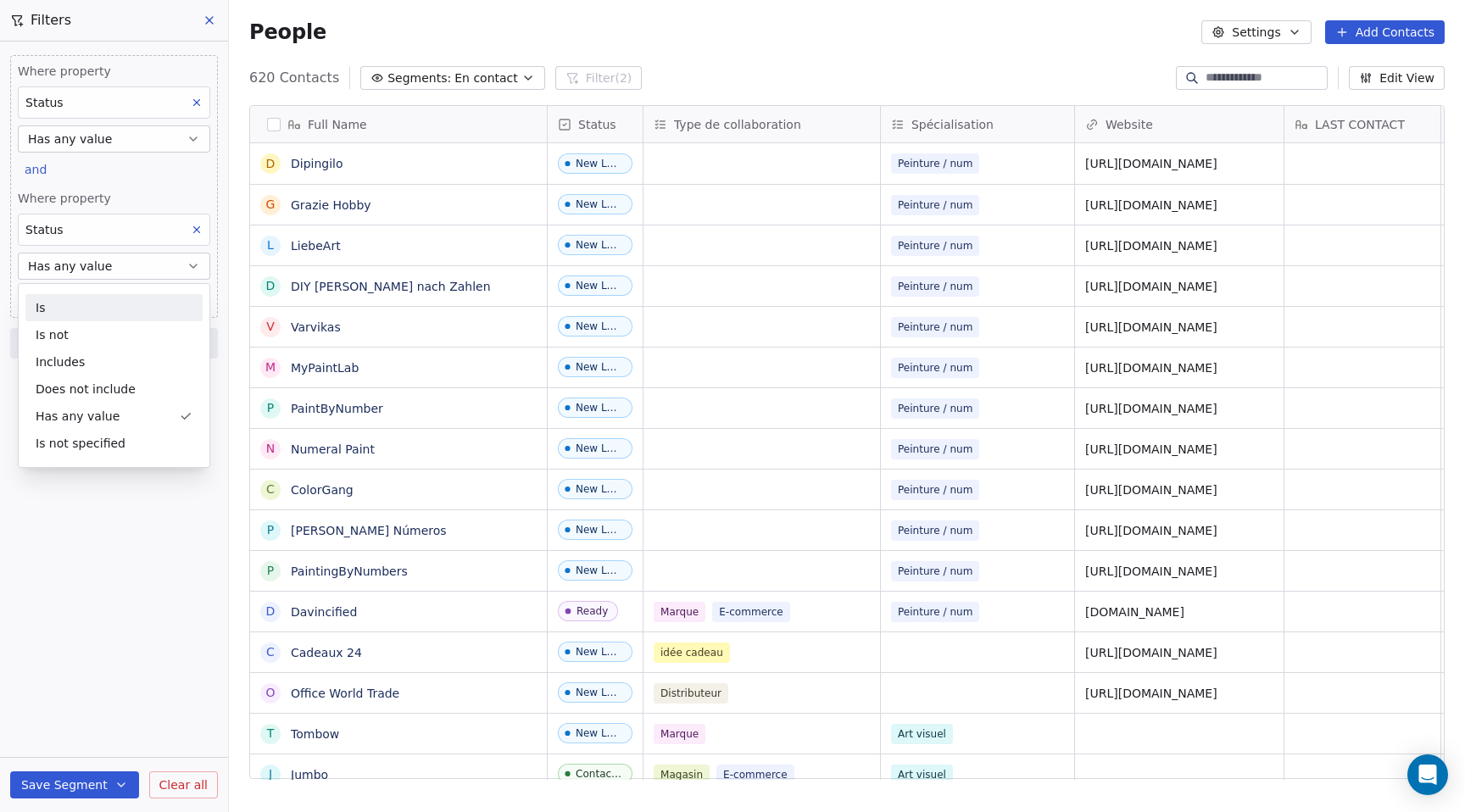
click at [97, 303] on div "Is" at bounding box center [113, 307] width 177 height 27
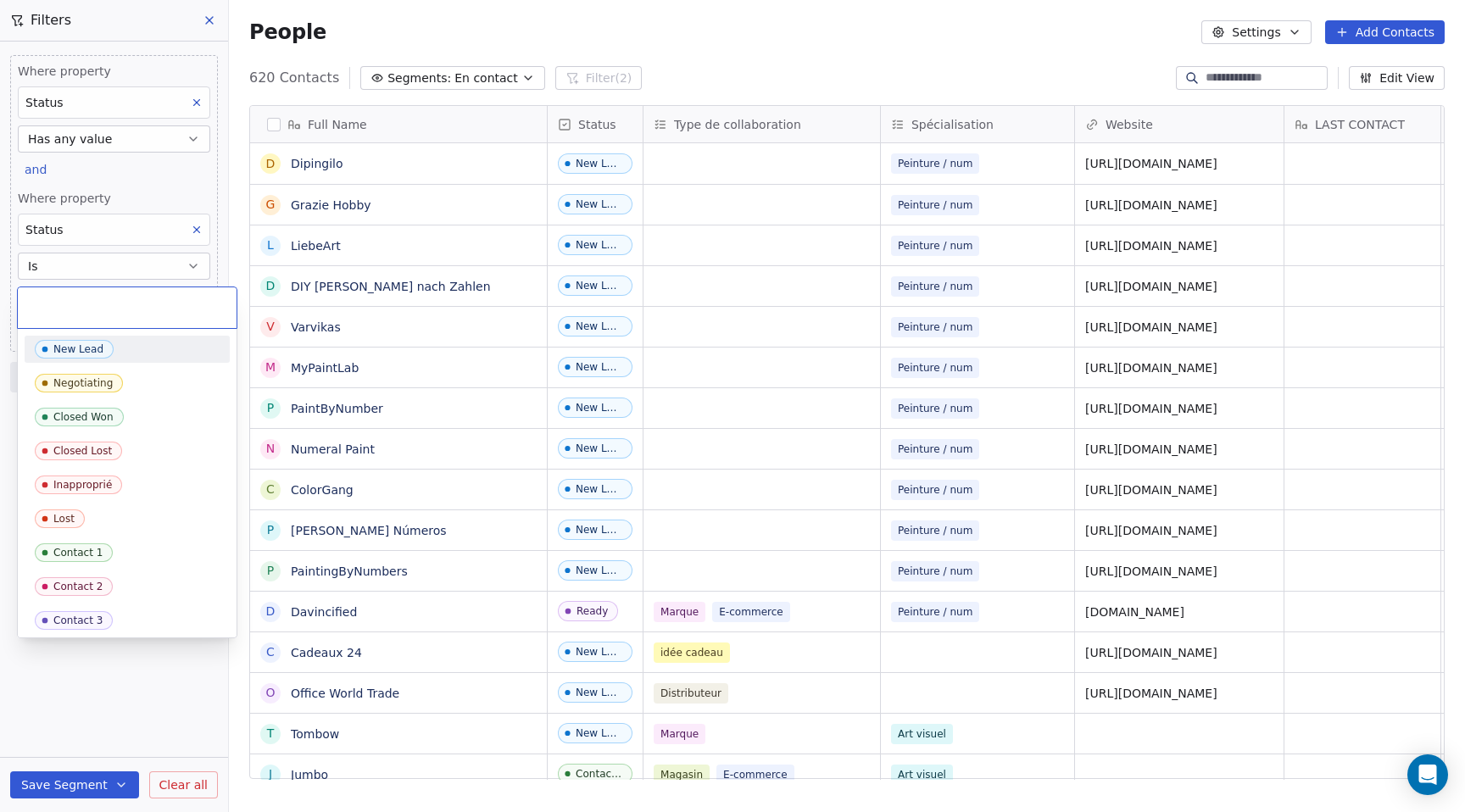
click at [95, 298] on body "DESSINDIGO Contacts People Marketing Workflows Campaigns Sales Pipelines Sequen…" at bounding box center [732, 406] width 1465 height 812
click at [109, 546] on div "Contact 1" at bounding box center [126, 553] width 185 height 19
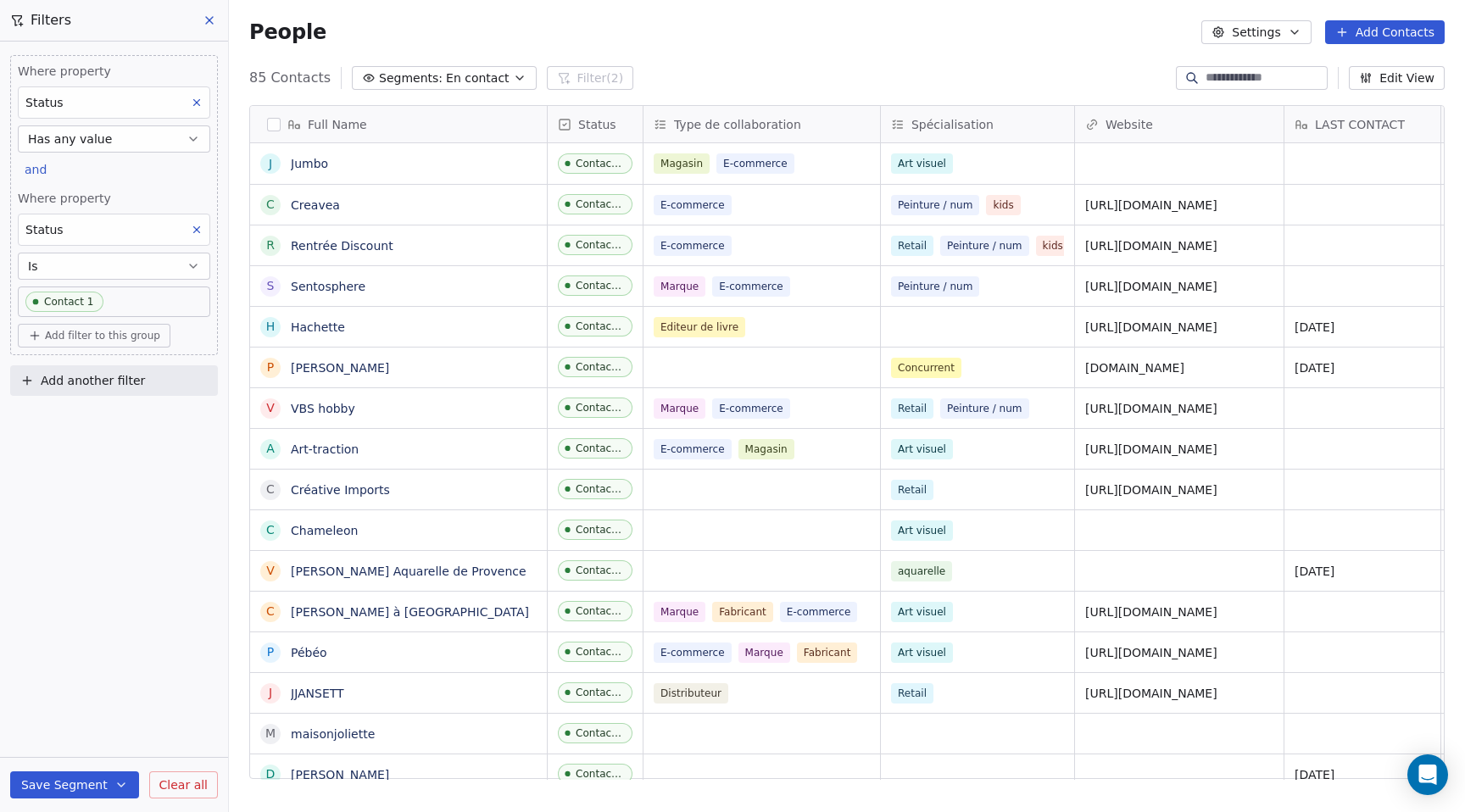
click at [117, 140] on button "Has any value" at bounding box center [113, 138] width 192 height 27
click at [108, 181] on div "Is" at bounding box center [113, 180] width 177 height 27
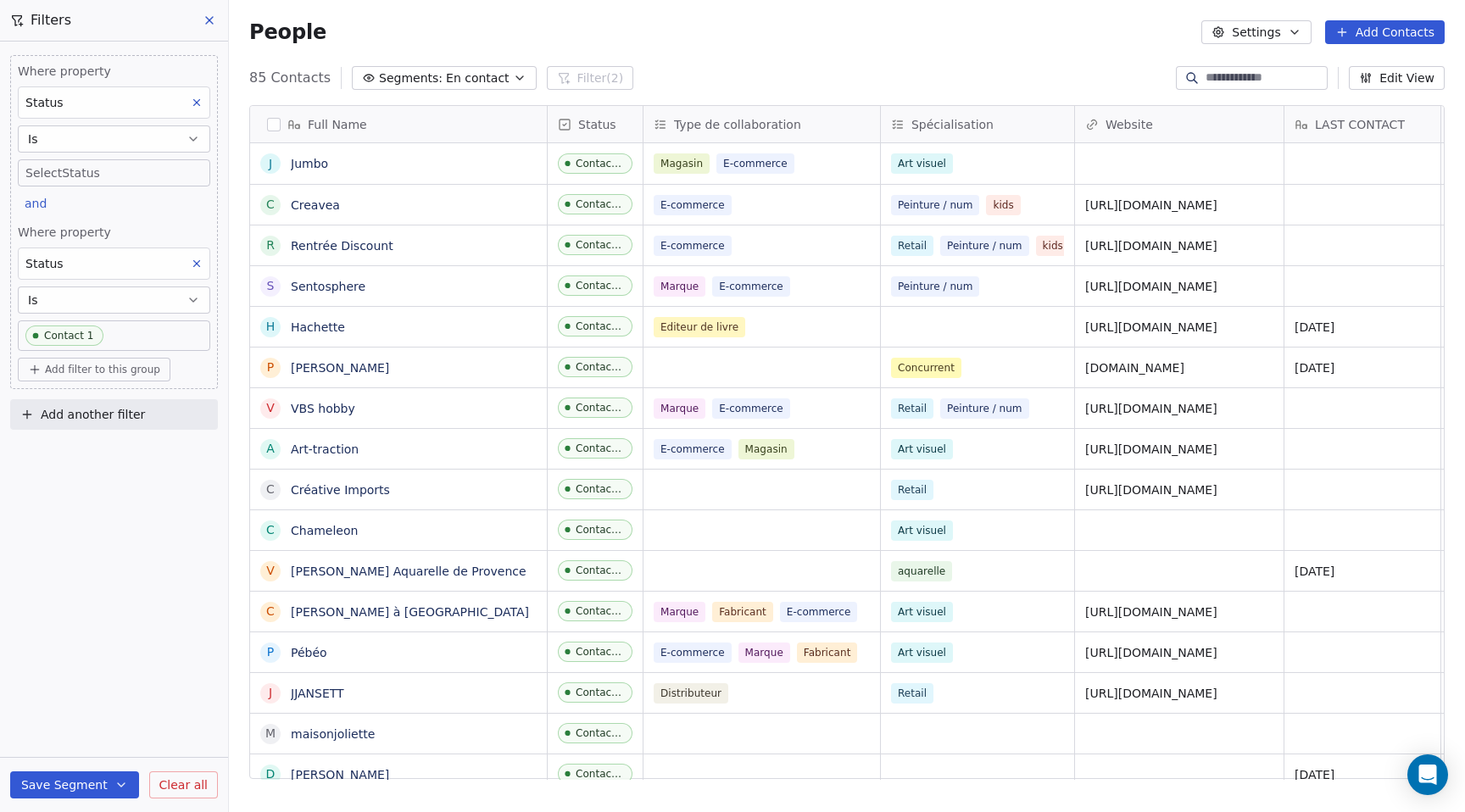
click at [93, 174] on body "DESSINDIGO Contacts People Marketing Workflows Campaigns Sales Pipelines Sequen…" at bounding box center [732, 406] width 1465 height 812
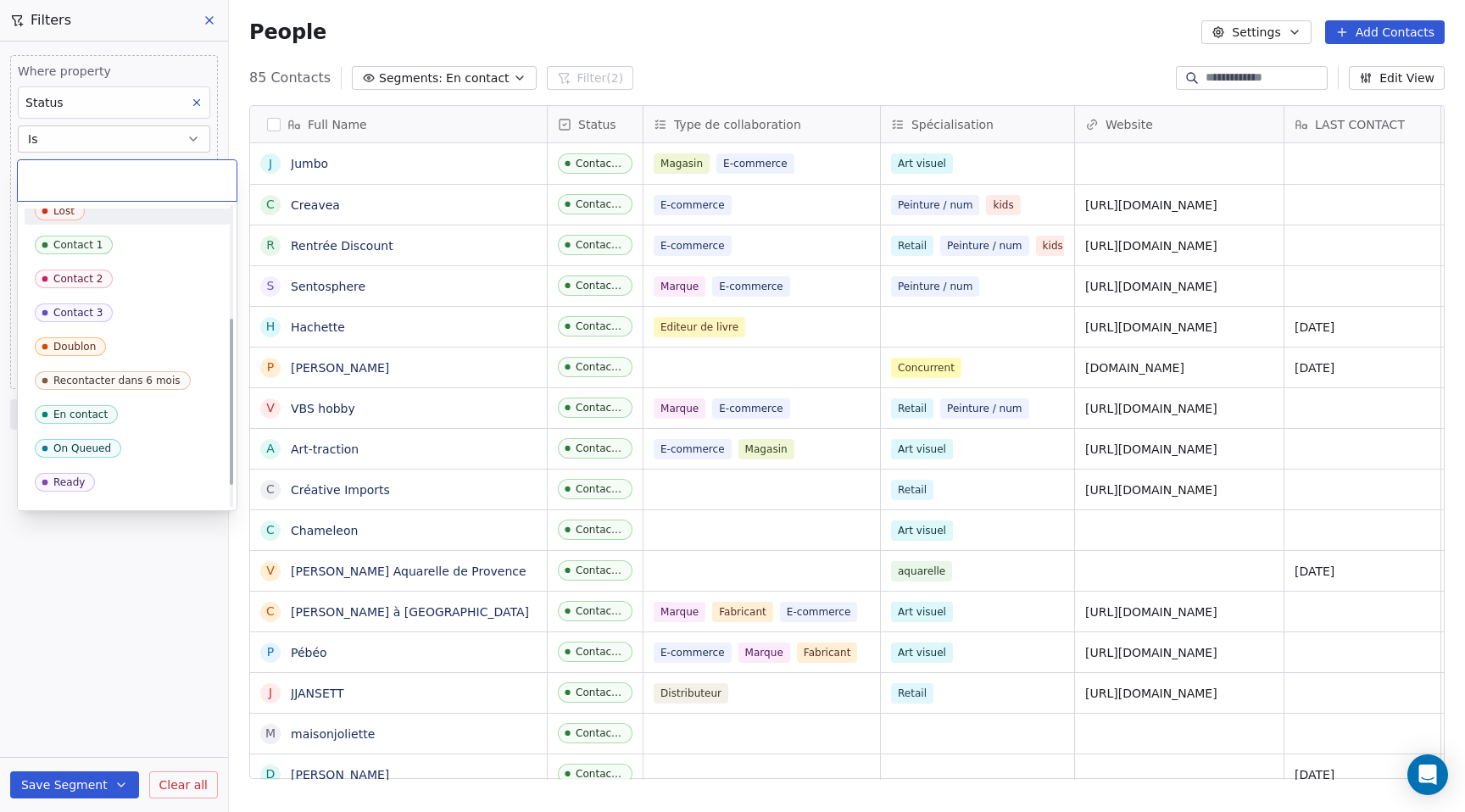
scroll to position [226, 0]
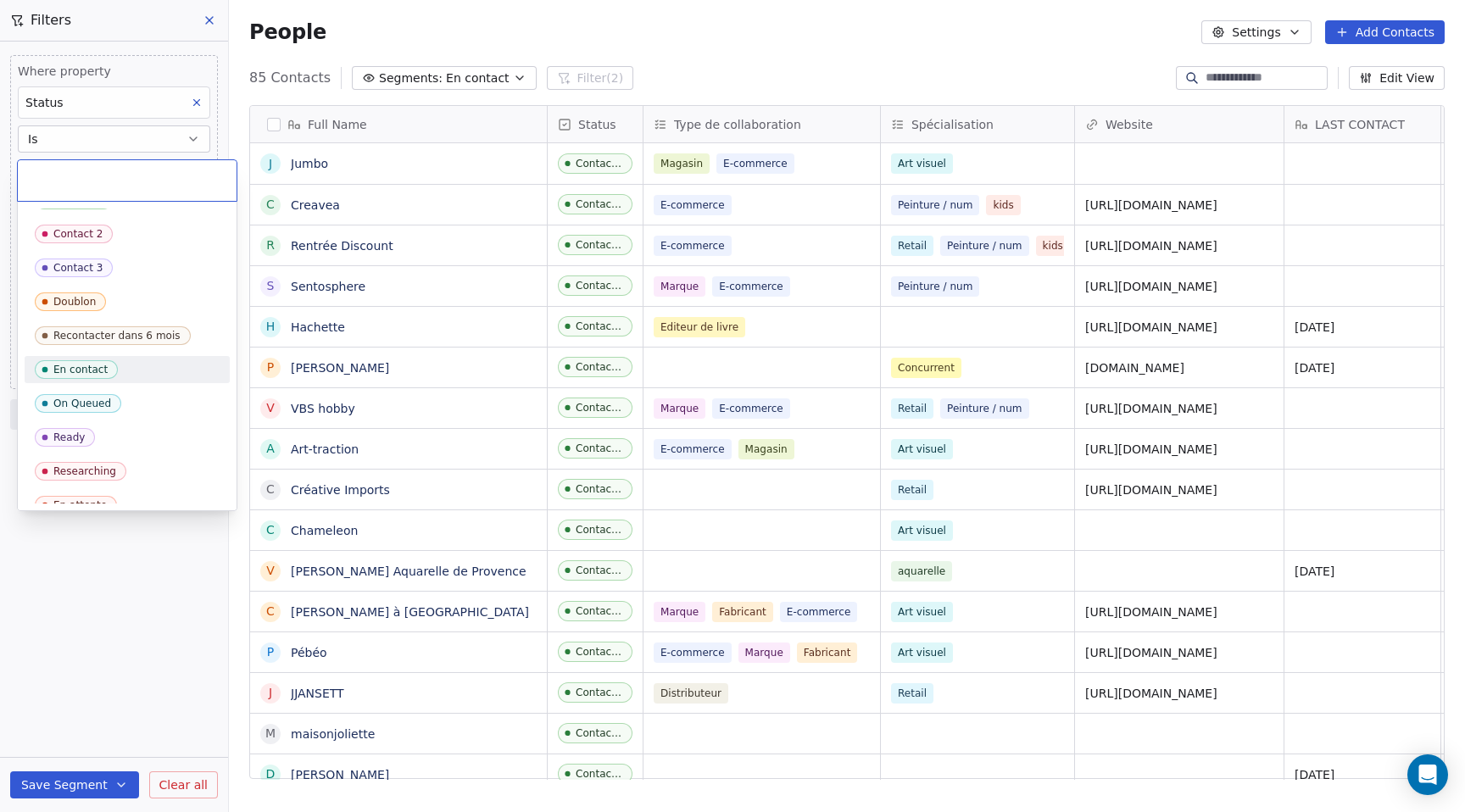
click at [97, 369] on div "En contact" at bounding box center [81, 369] width 54 height 12
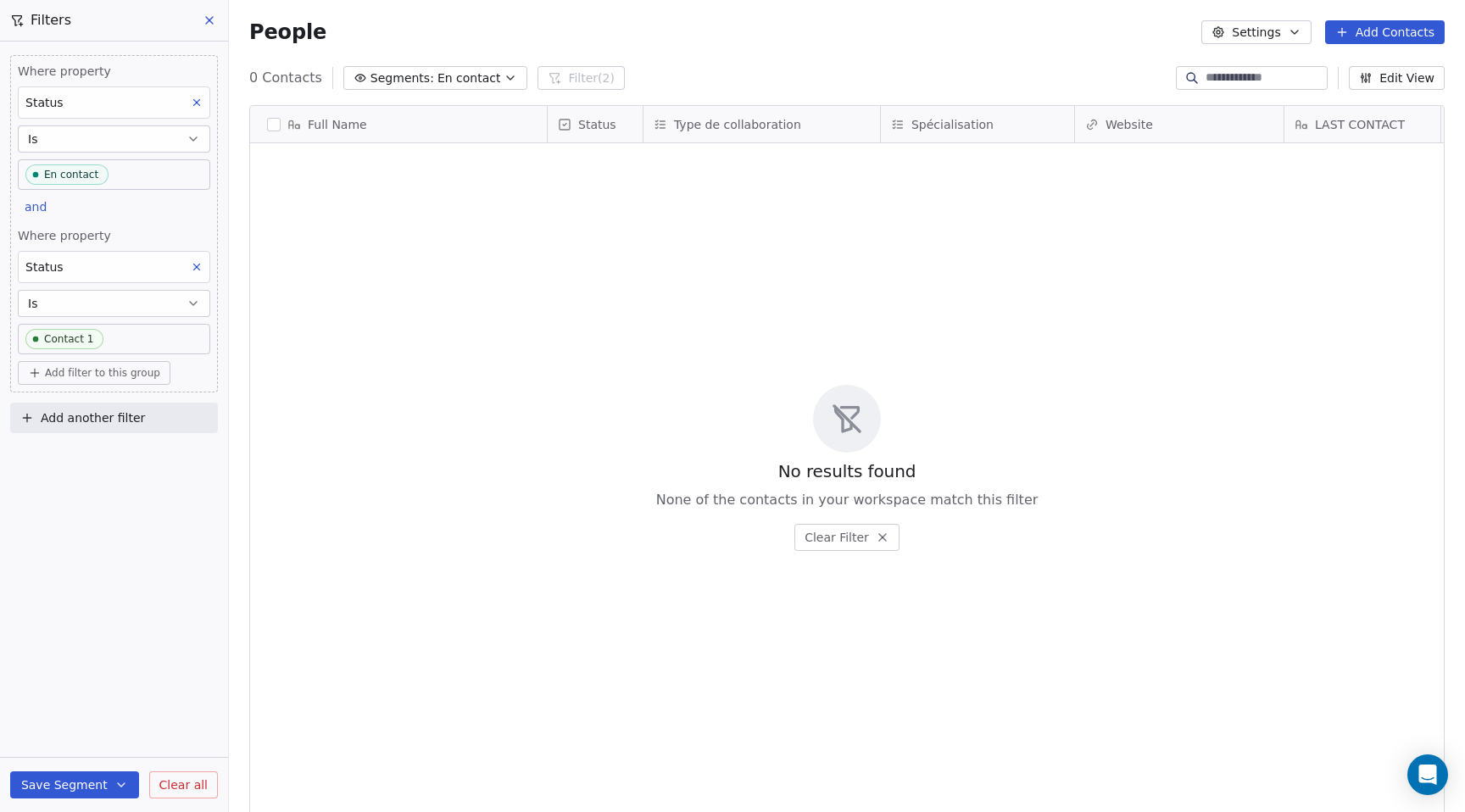
scroll to position [715, 1237]
click at [39, 205] on span "and" at bounding box center [35, 207] width 22 height 14
click at [53, 269] on div "or" at bounding box center [57, 272] width 43 height 18
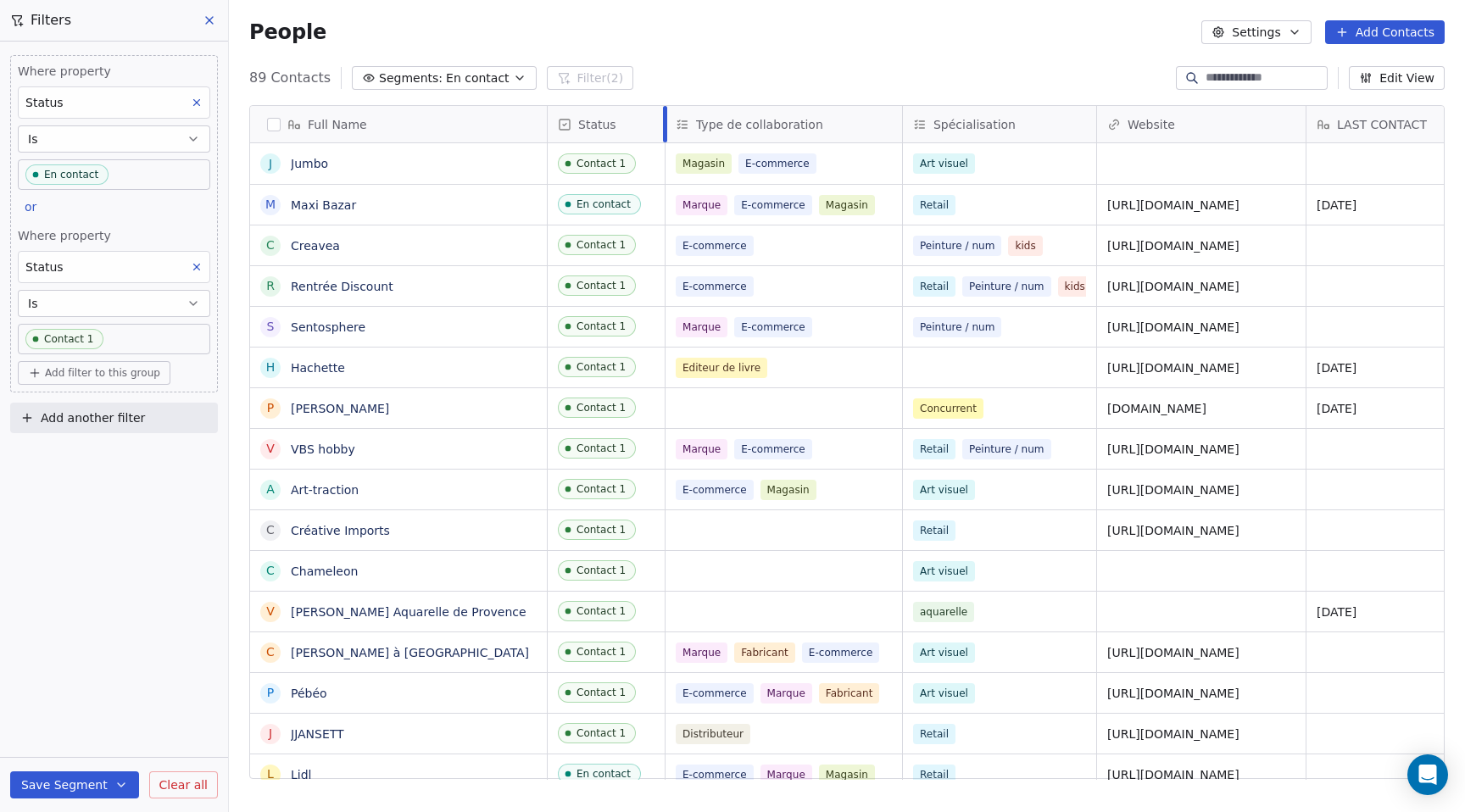
drag, startPoint x: 642, startPoint y: 128, endPoint x: 664, endPoint y: 128, distance: 22.0
click at [664, 128] on div at bounding box center [665, 123] width 5 height 36
click at [73, 788] on button "Save Segment" at bounding box center [74, 784] width 129 height 27
click at [98, 745] on span "Update existing segment" at bounding box center [123, 741] width 149 height 17
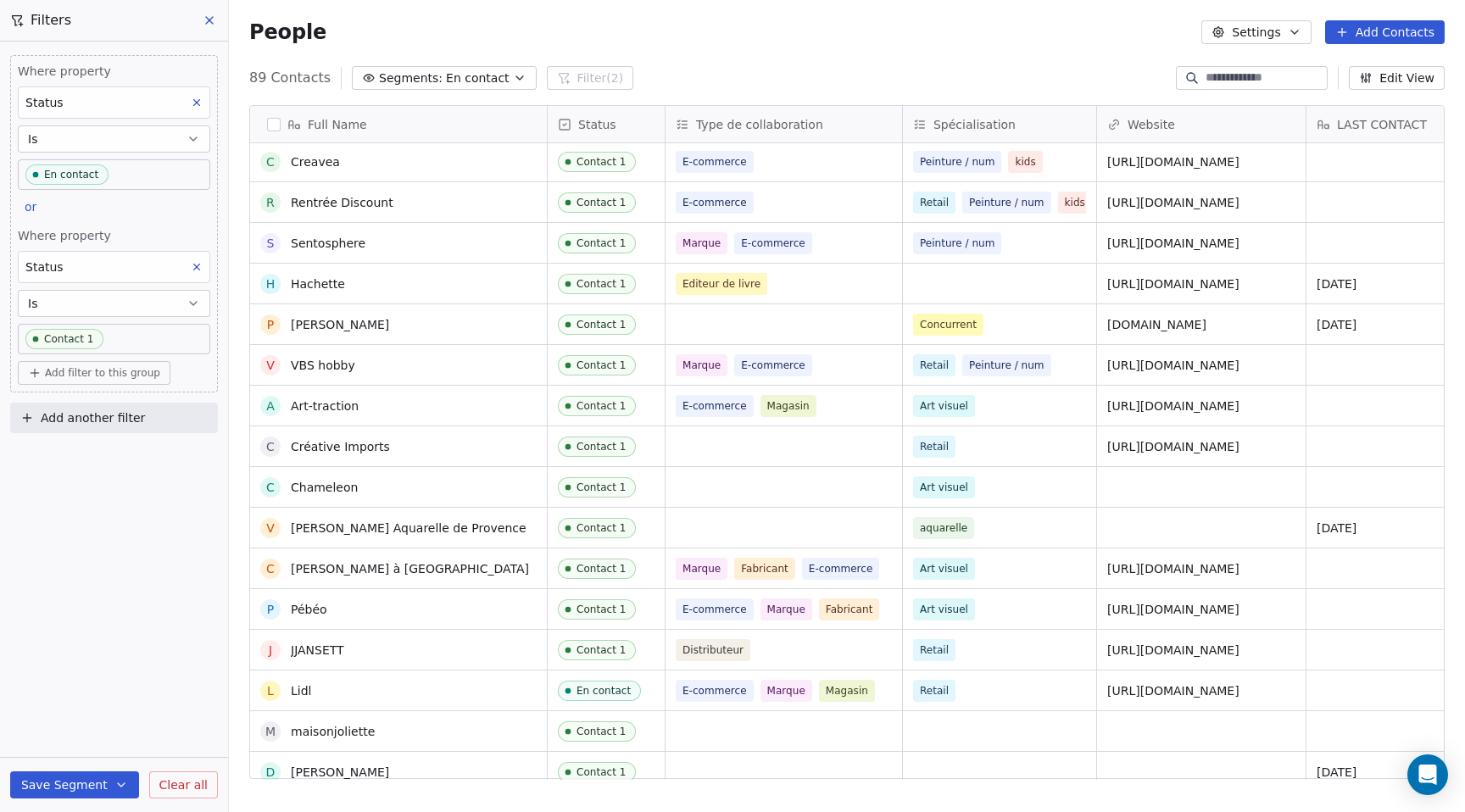
scroll to position [83, 0]
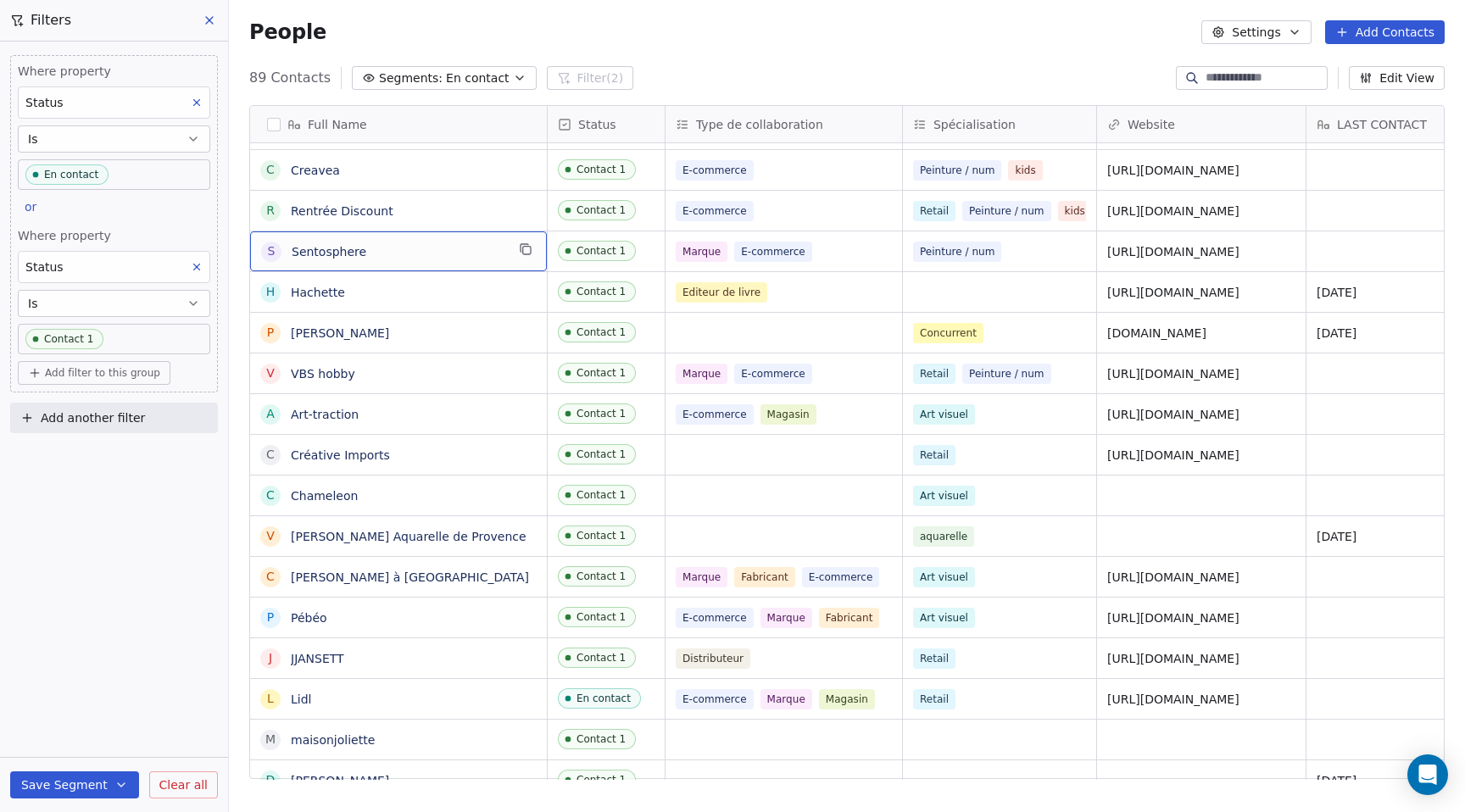
click at [432, 253] on span "Sentosphere" at bounding box center [398, 251] width 214 height 17
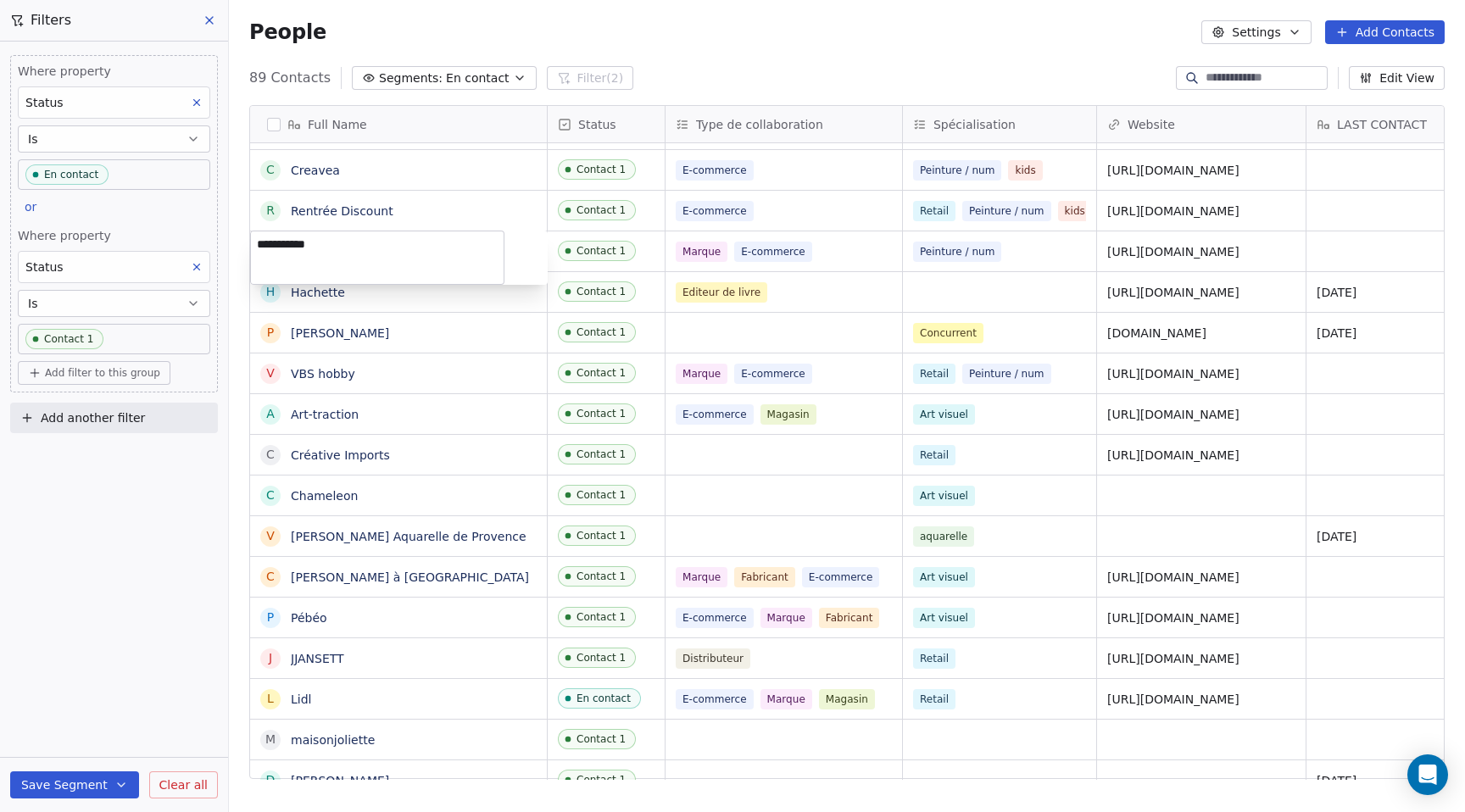
drag, startPoint x: 429, startPoint y: 253, endPoint x: 256, endPoint y: 237, distance: 173.7
click at [256, 237] on textarea "**********" at bounding box center [377, 257] width 253 height 53
click at [785, 296] on html "DESSINDIGO Contacts People Marketing Workflows Campaigns Sales Pipelines Sequen…" at bounding box center [732, 406] width 1465 height 812
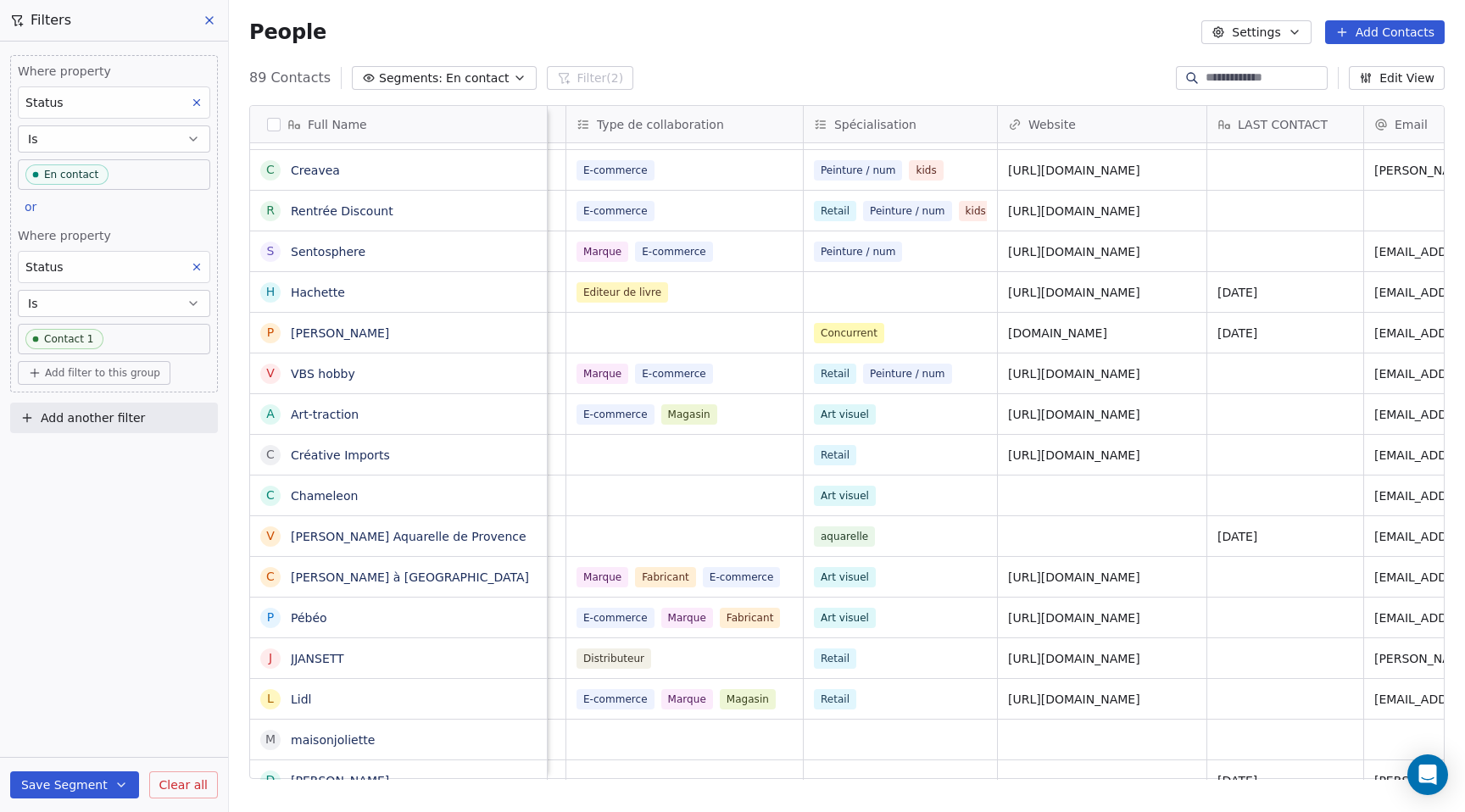
scroll to position [0, 0]
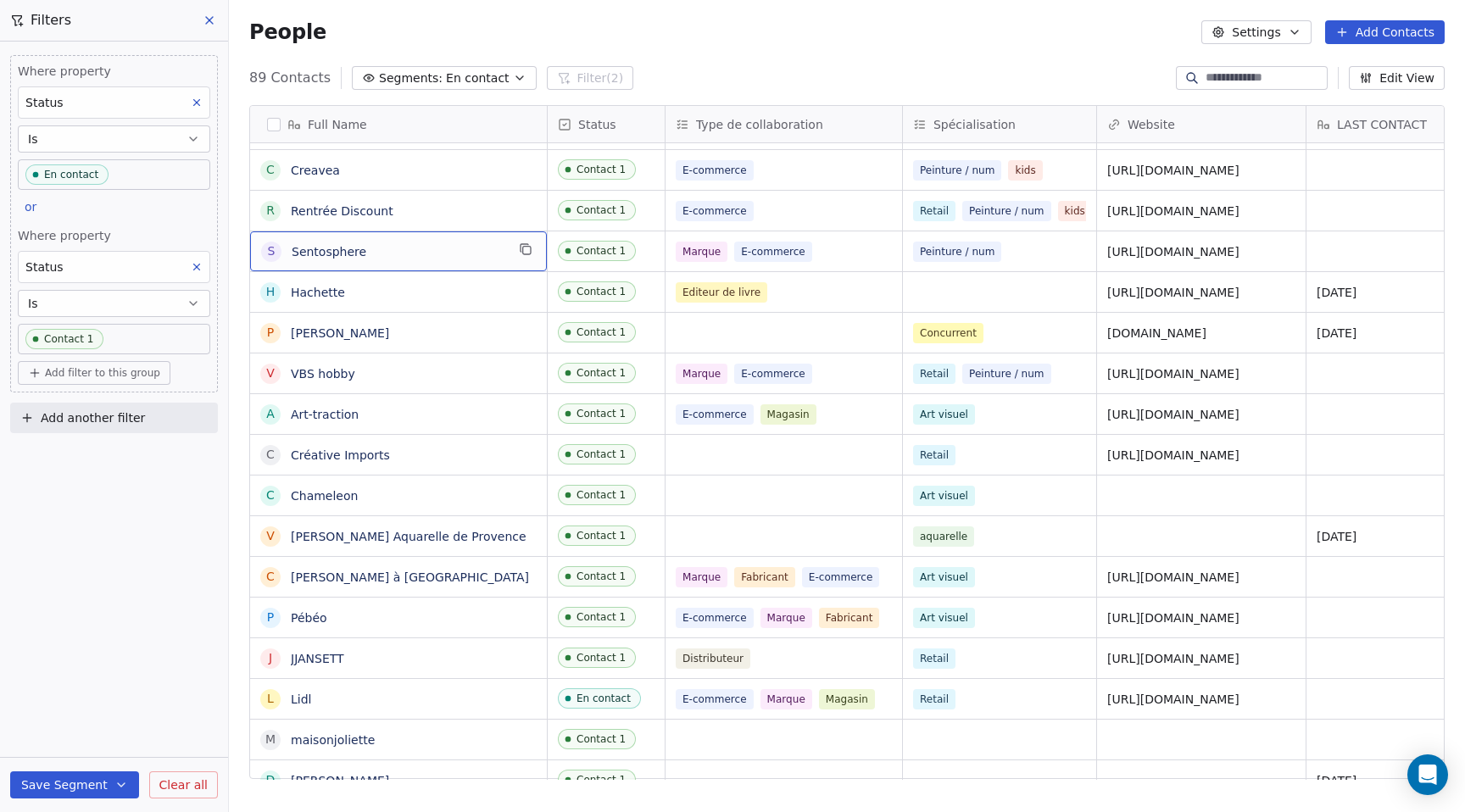
click at [379, 255] on span "Sentosphere" at bounding box center [398, 251] width 214 height 17
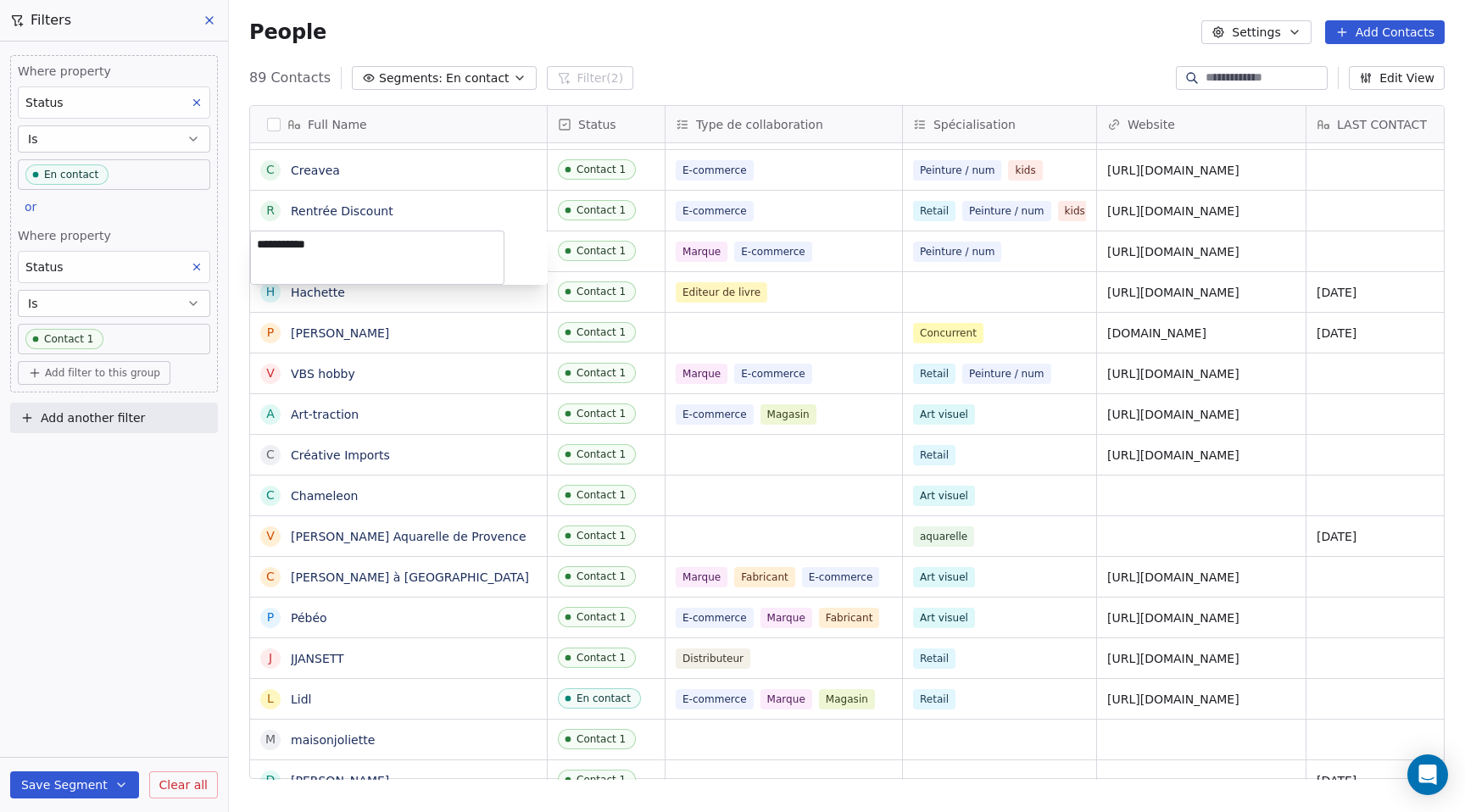
drag, startPoint x: 396, startPoint y: 253, endPoint x: 250, endPoint y: 240, distance: 146.6
click at [250, 240] on html "DESSINDIGO Contacts People Marketing Workflows Campaigns Sales Pipelines Sequen…" at bounding box center [732, 406] width 1465 height 812
drag, startPoint x: 349, startPoint y: 242, endPoint x: 258, endPoint y: 244, distance: 91.0
click at [258, 244] on textarea "**********" at bounding box center [377, 257] width 253 height 53
click at [592, 266] on html "DESSINDIGO Contacts People Marketing Workflows Campaigns Sales Pipelines Sequen…" at bounding box center [732, 406] width 1465 height 812
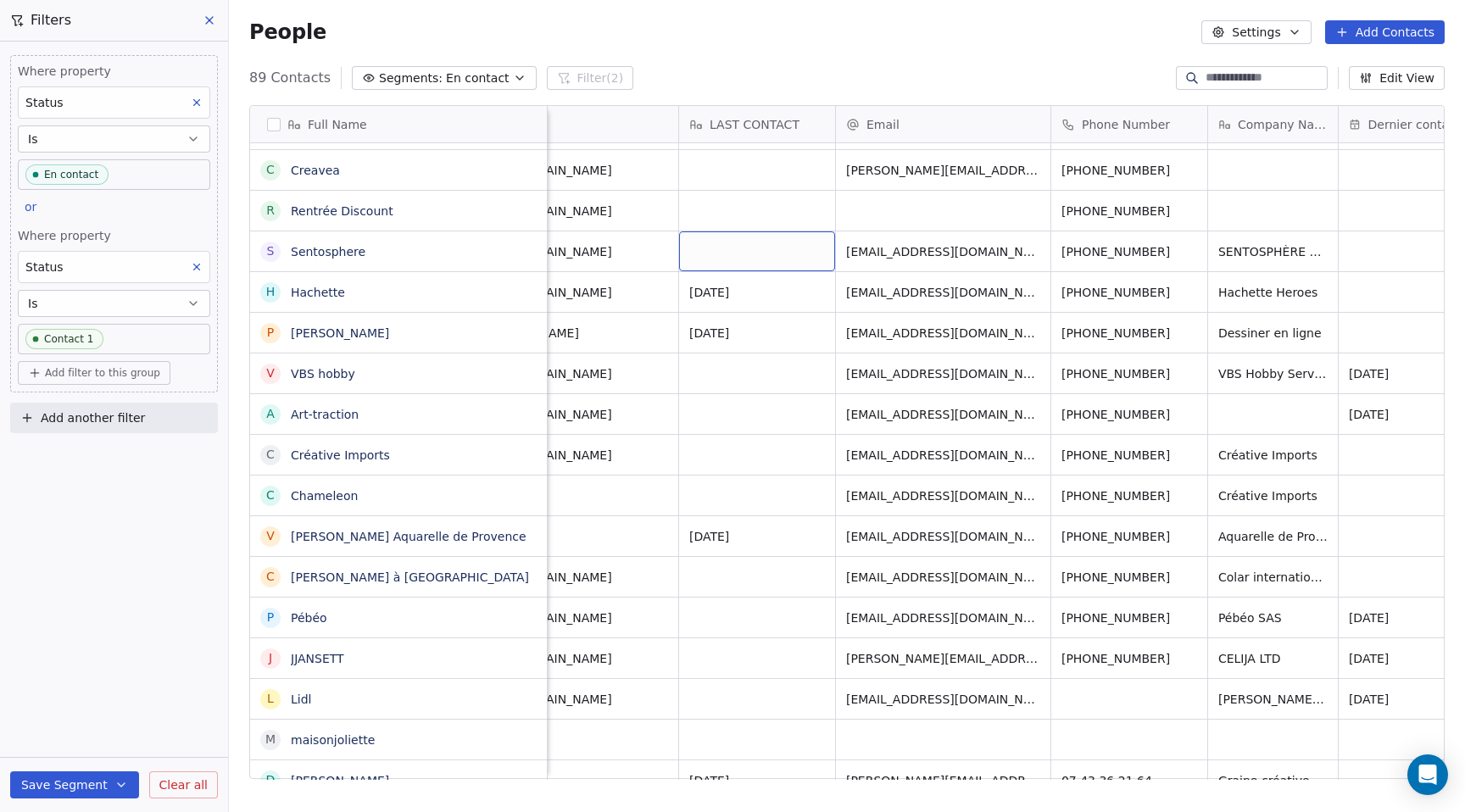
scroll to position [0, 708]
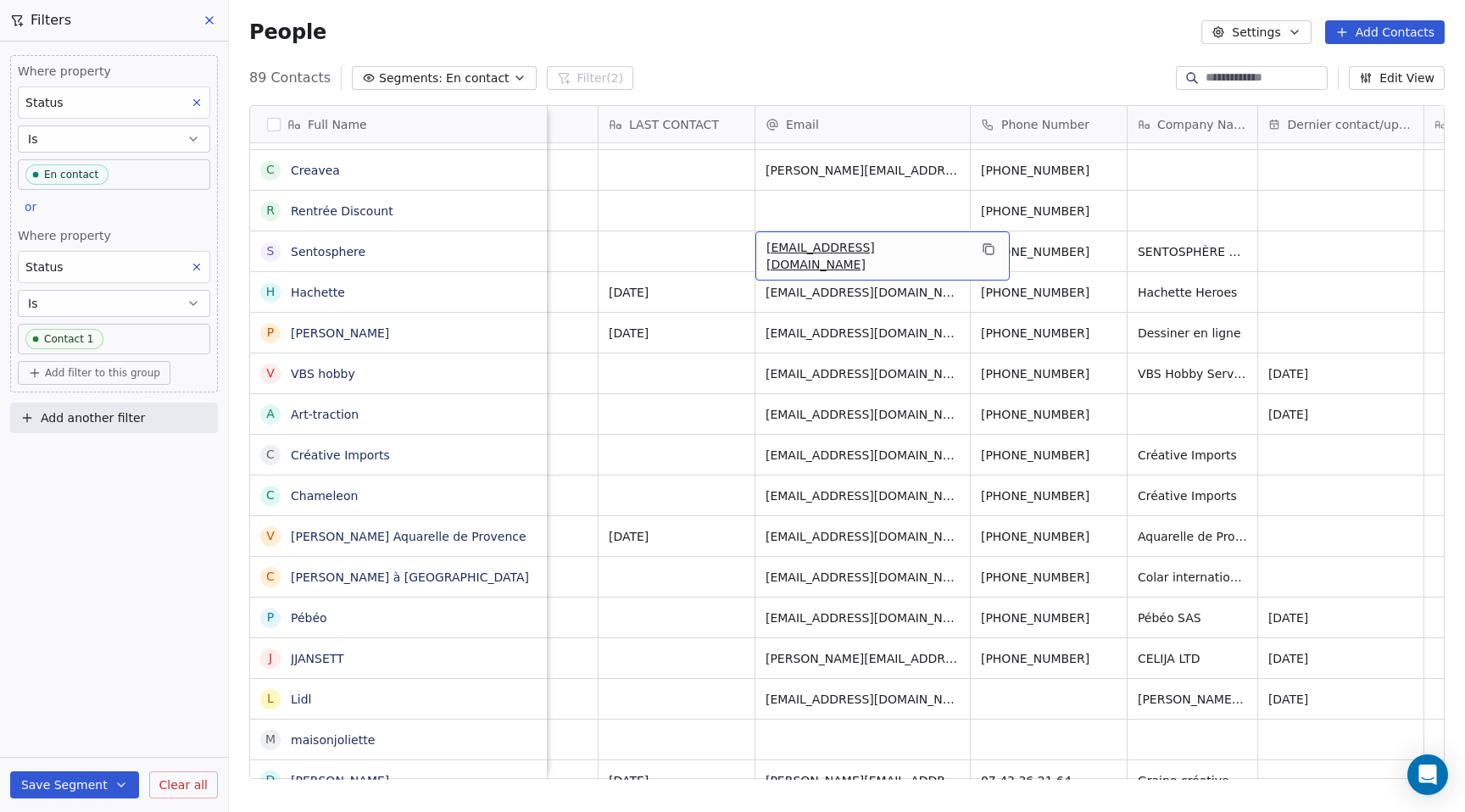
click at [945, 252] on div "[EMAIL_ADDRESS][DOMAIN_NAME]" at bounding box center [883, 255] width 254 height 49
drag, startPoint x: 940, startPoint y: 252, endPoint x: 721, endPoint y: 252, distance: 219.0
click at [720, 252] on html "DESSINDIGO Contacts People Marketing Workflows Campaigns Sales Pipelines Sequen…" at bounding box center [732, 406] width 1465 height 812
